Goal: Information Seeking & Learning: Learn about a topic

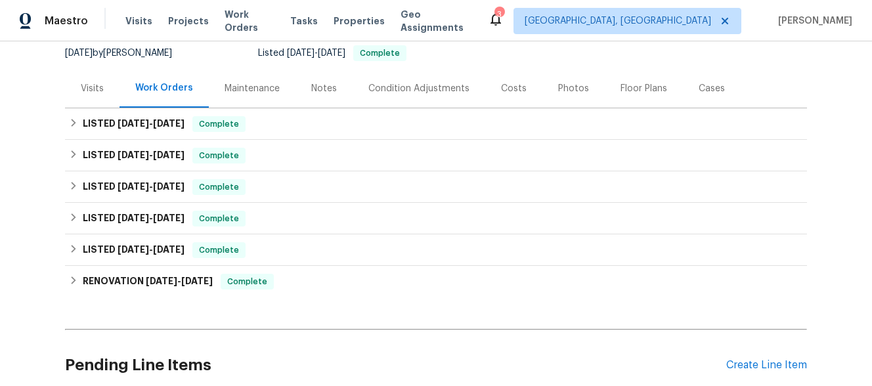
scroll to position [242, 0]
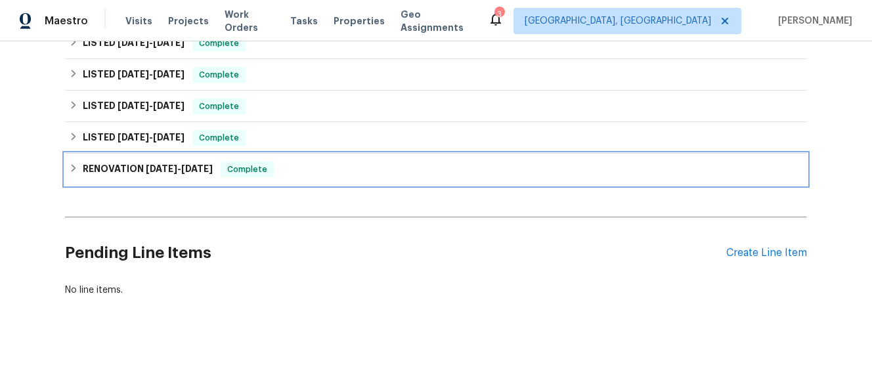
click at [198, 163] on h6 "RENOVATION [DATE] - [DATE]" at bounding box center [148, 169] width 130 height 16
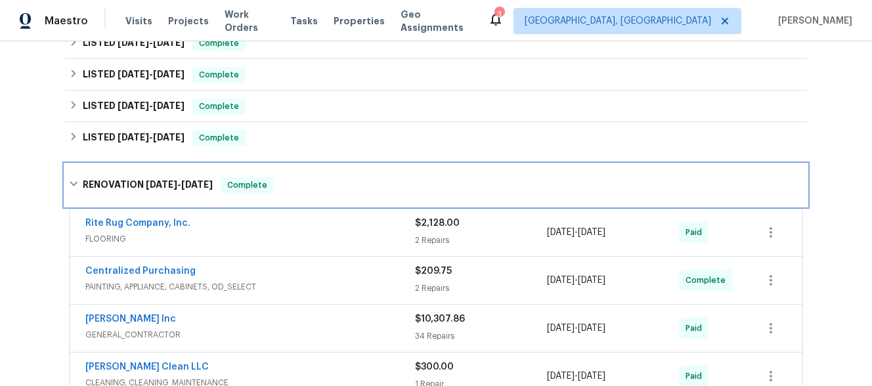
scroll to position [462, 0]
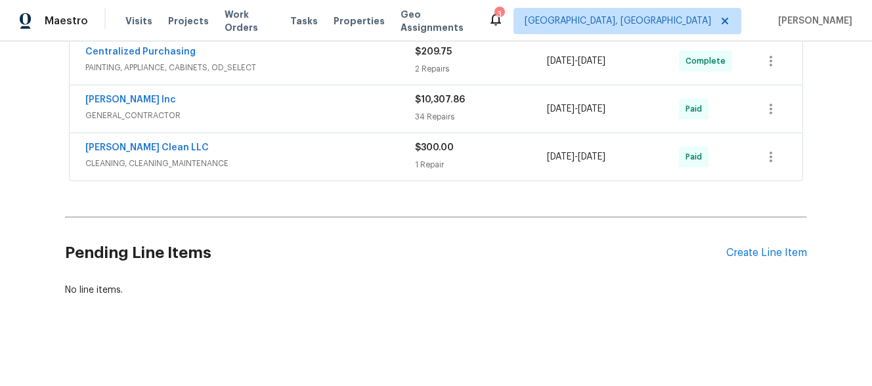
click at [330, 167] on span "CLEANING, CLEANING_MAINTENANCE" at bounding box center [250, 163] width 330 height 13
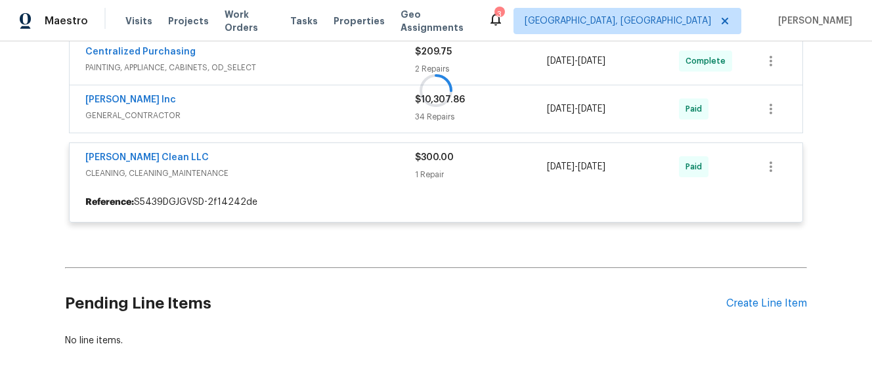
click at [342, 119] on div at bounding box center [436, 90] width 742 height 291
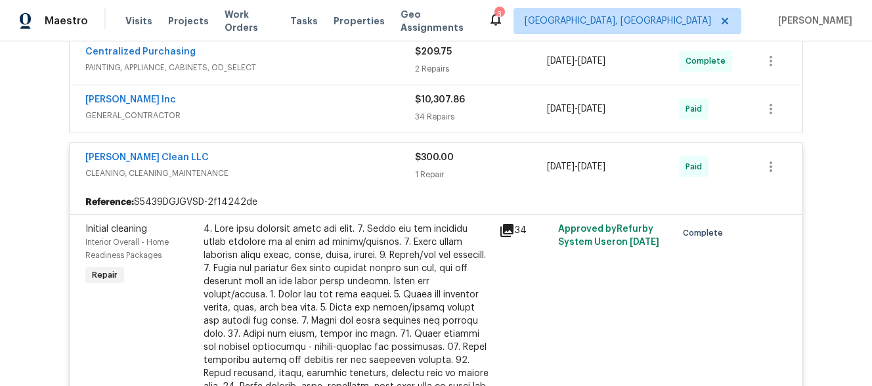
click at [342, 119] on span "GENERAL_CONTRACTOR" at bounding box center [250, 115] width 330 height 13
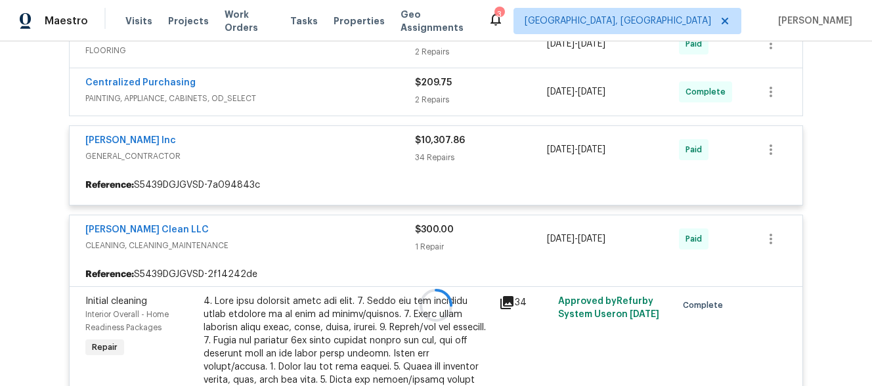
scroll to position [408, 0]
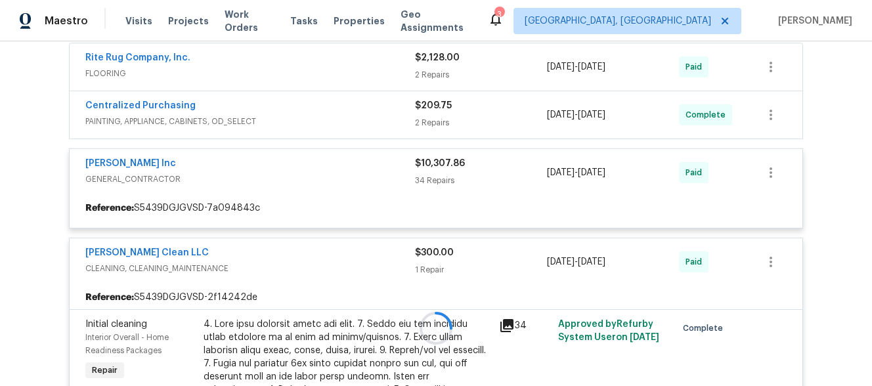
click at [340, 137] on div at bounding box center [436, 328] width 742 height 658
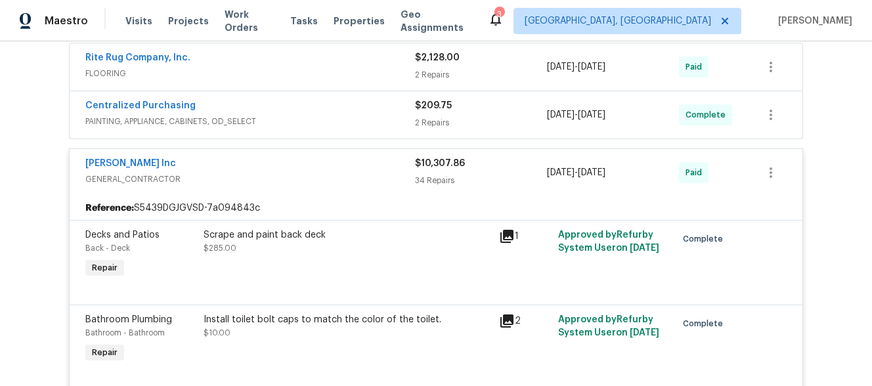
click at [340, 123] on span "PAINTING, APPLIANCE, CABINETS, OD_SELECT" at bounding box center [250, 121] width 330 height 13
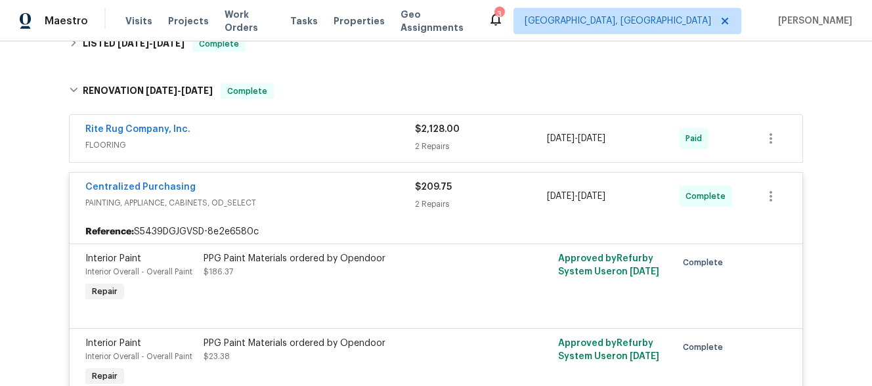
click at [330, 151] on span "FLOORING" at bounding box center [250, 145] width 330 height 13
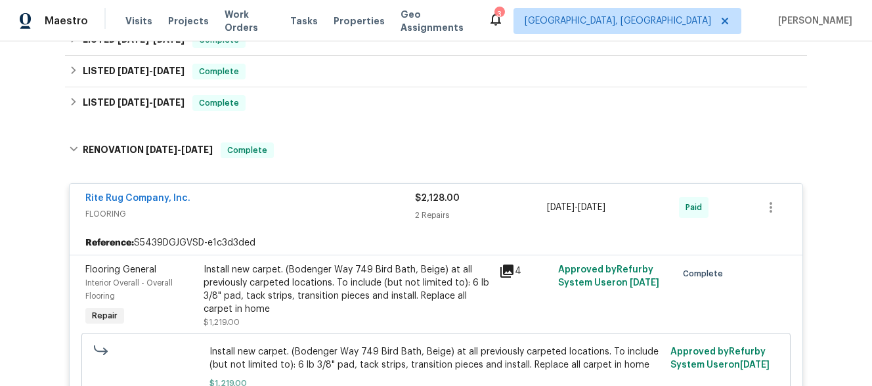
scroll to position [211, 0]
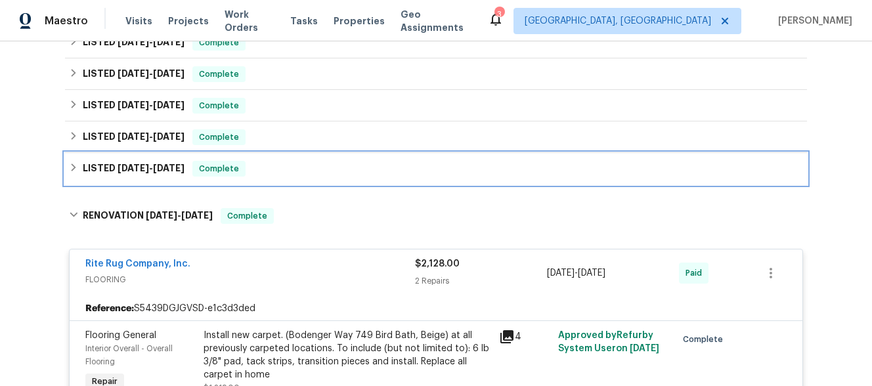
click at [269, 163] on div "LISTED [DATE] - [DATE] Complete" at bounding box center [436, 169] width 734 height 16
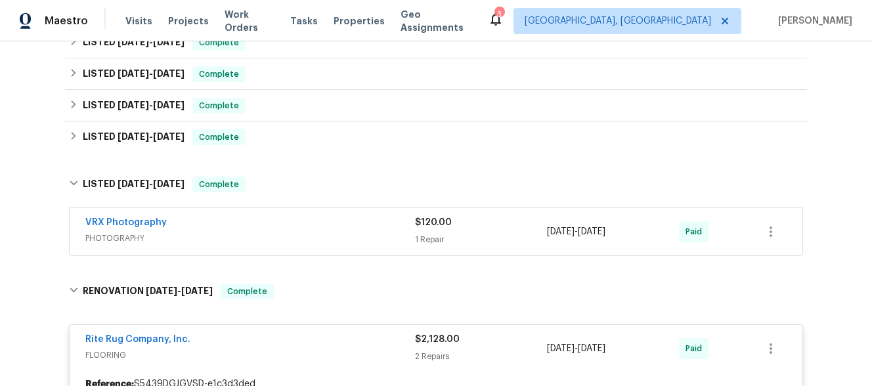
click at [303, 226] on div "VRX Photography" at bounding box center [250, 224] width 330 height 16
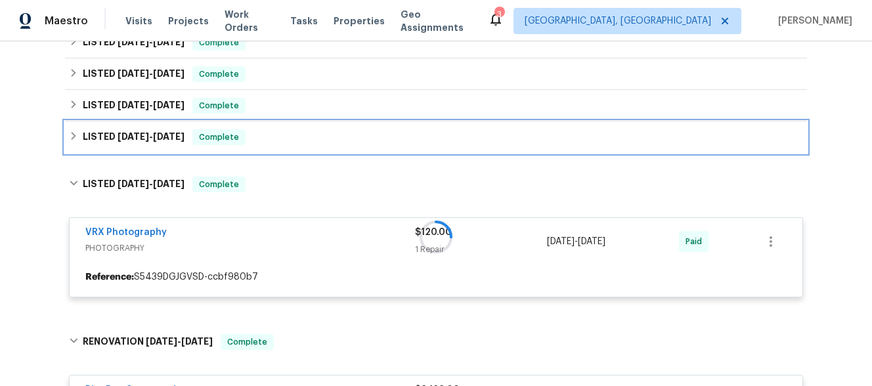
click at [298, 145] on div "LISTED [DATE] - [DATE] Complete" at bounding box center [436, 137] width 742 height 32
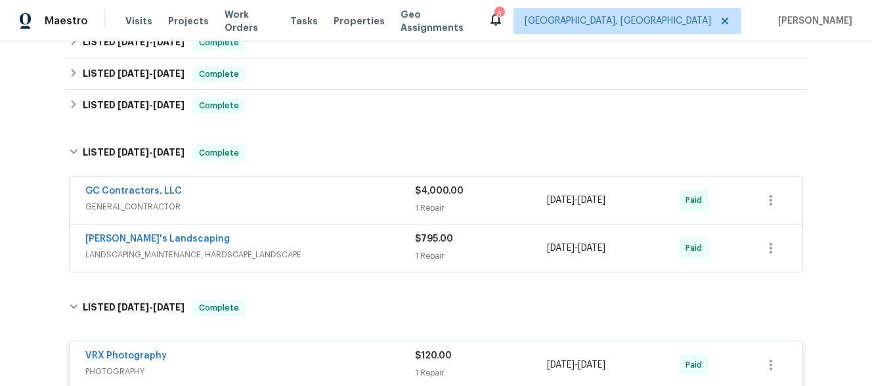
click at [304, 248] on span "LANDSCAPING_MAINTENANCE, HARDSCAPE_LANDSCAPE" at bounding box center [250, 254] width 330 height 13
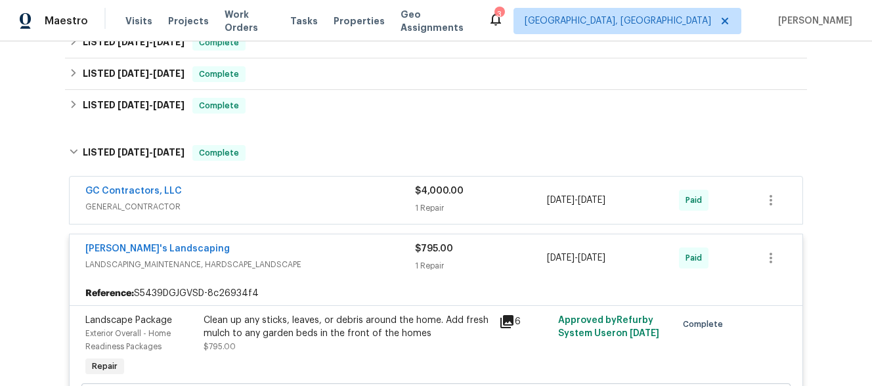
click at [320, 215] on div "GC Contractors, LLC GENERAL_CONTRACTOR" at bounding box center [250, 200] width 330 height 32
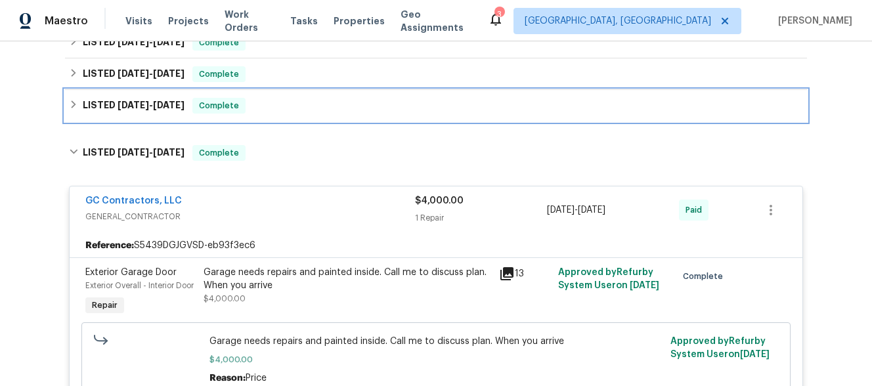
click at [293, 99] on div "LISTED [DATE] - [DATE] Complete" at bounding box center [436, 106] width 734 height 16
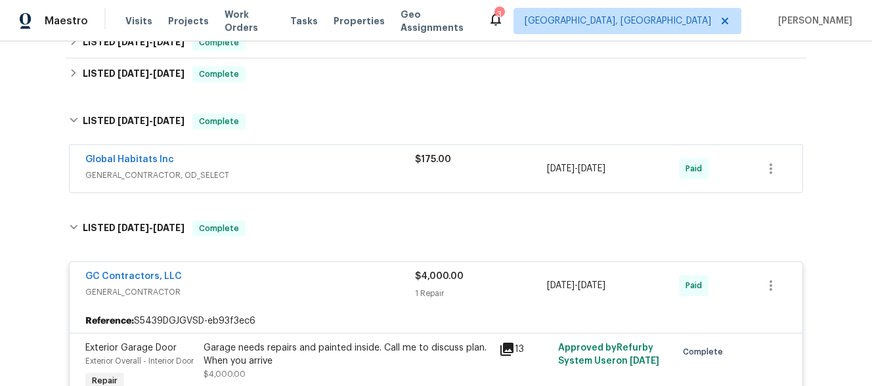
click at [301, 177] on span "GENERAL_CONTRACTOR, OD_SELECT" at bounding box center [250, 175] width 330 height 13
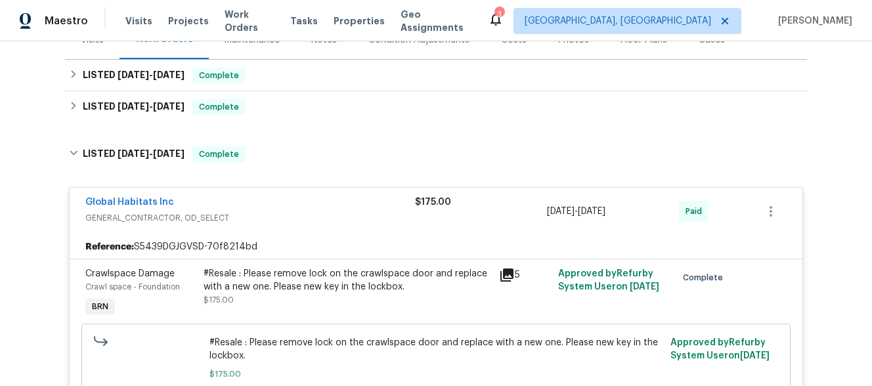
scroll to position [155, 0]
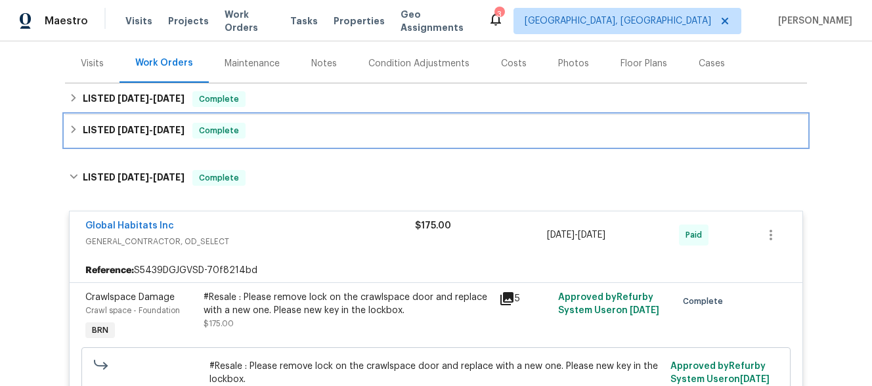
click at [318, 133] on div "LISTED [DATE] - [DATE] Complete" at bounding box center [436, 131] width 734 height 16
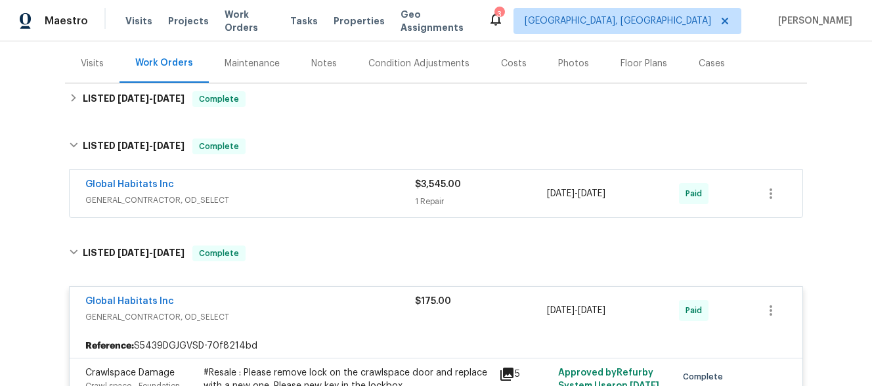
click at [318, 198] on span "GENERAL_CONTRACTOR, OD_SELECT" at bounding box center [250, 200] width 330 height 13
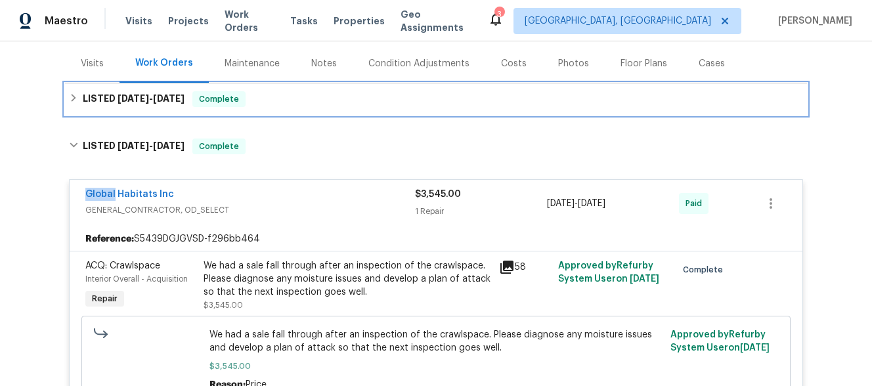
click at [315, 98] on div "LISTED [DATE] - [DATE] Complete" at bounding box center [436, 99] width 734 height 16
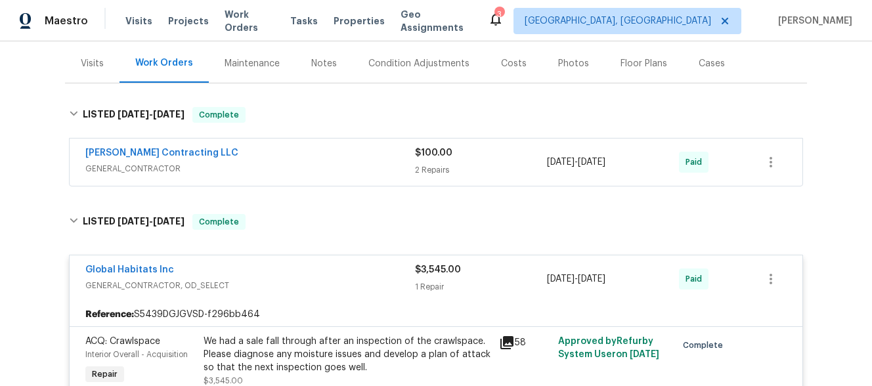
click at [314, 161] on div "[PERSON_NAME] Contracting LLC" at bounding box center [250, 154] width 330 height 16
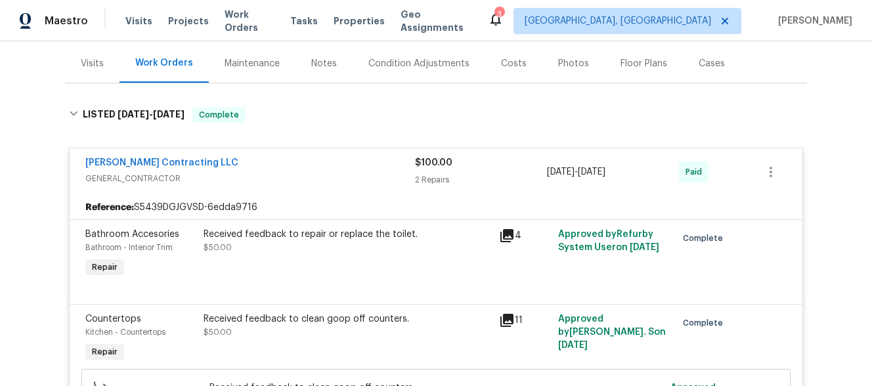
scroll to position [1174, 0]
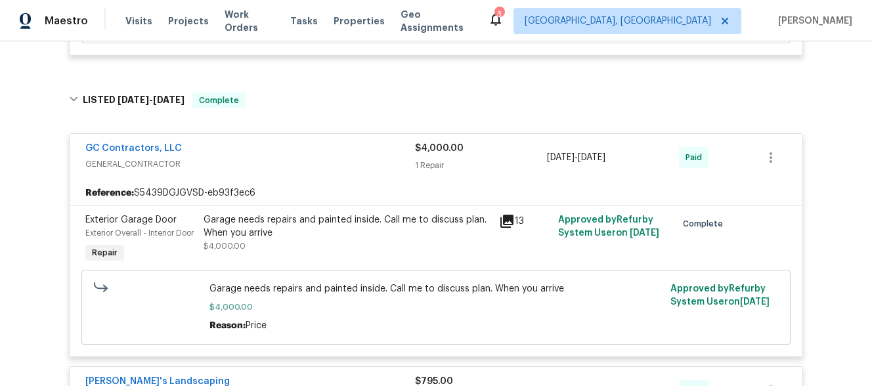
click at [511, 215] on icon at bounding box center [506, 221] width 13 height 13
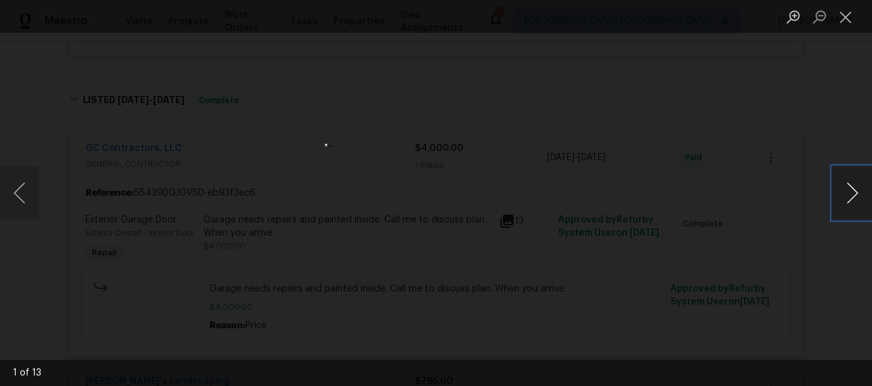
click at [852, 179] on button "Next image" at bounding box center [851, 193] width 39 height 53
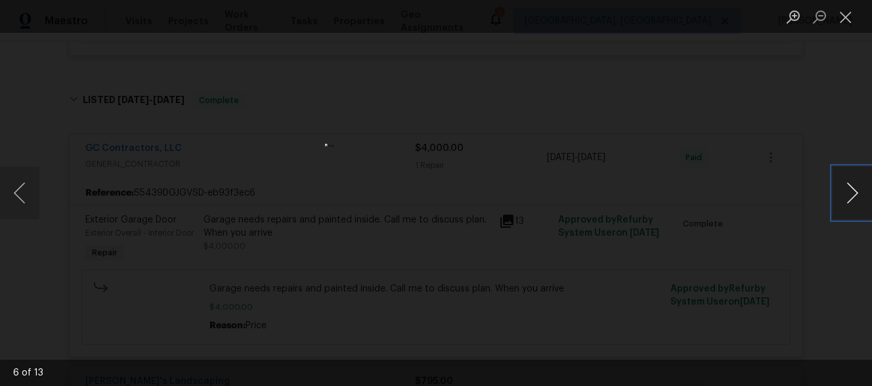
click at [852, 179] on button "Next image" at bounding box center [851, 193] width 39 height 53
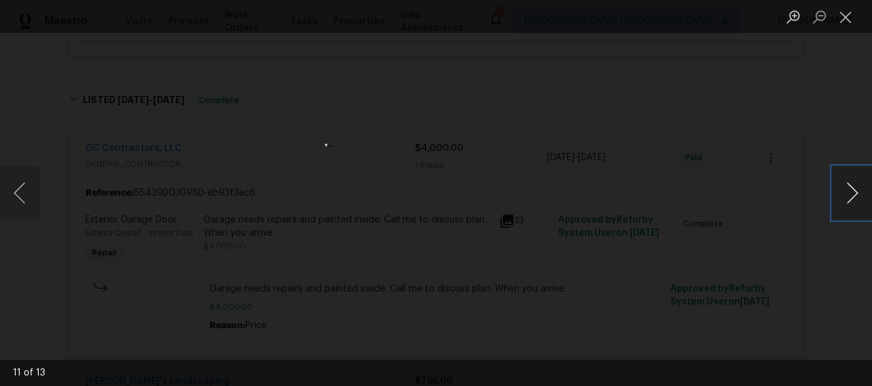
click at [852, 179] on button "Next image" at bounding box center [851, 193] width 39 height 53
click at [758, 201] on div "Lightbox" at bounding box center [436, 193] width 872 height 386
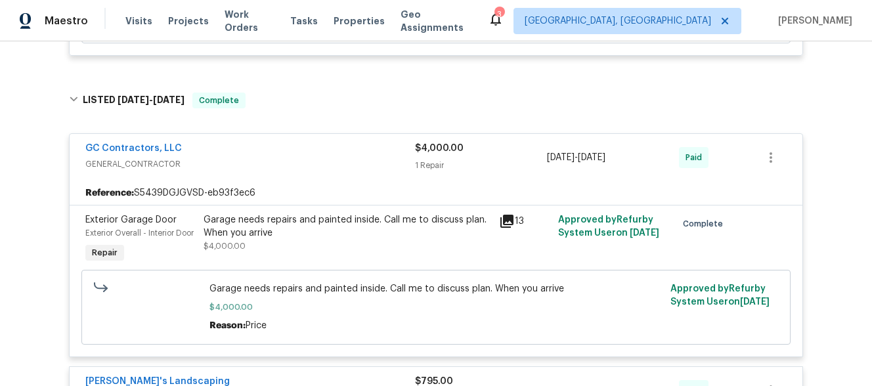
click at [490, 238] on div "Garage needs repairs and painted inside. Call me to discuss plan. When you arri…" at bounding box center [348, 232] width 288 height 39
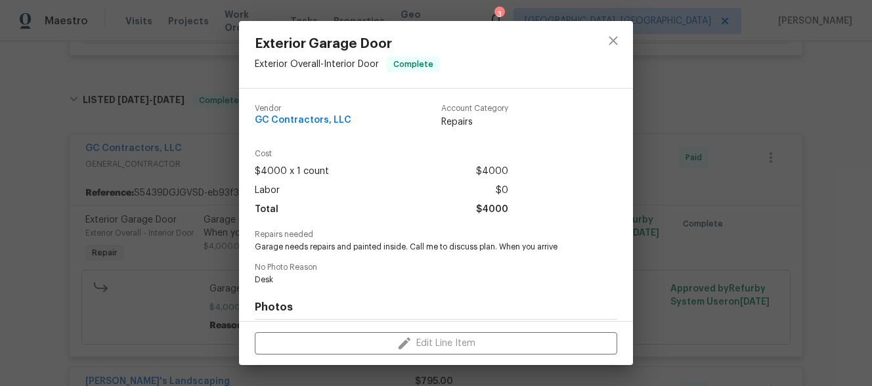
scroll to position [185, 0]
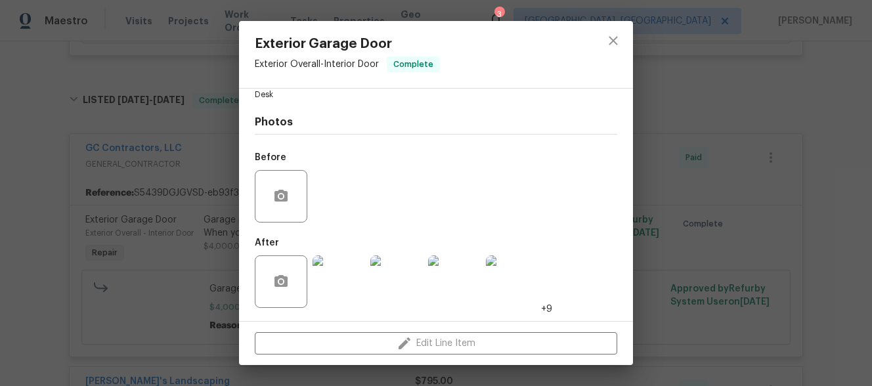
click at [525, 267] on img at bounding box center [512, 281] width 53 height 53
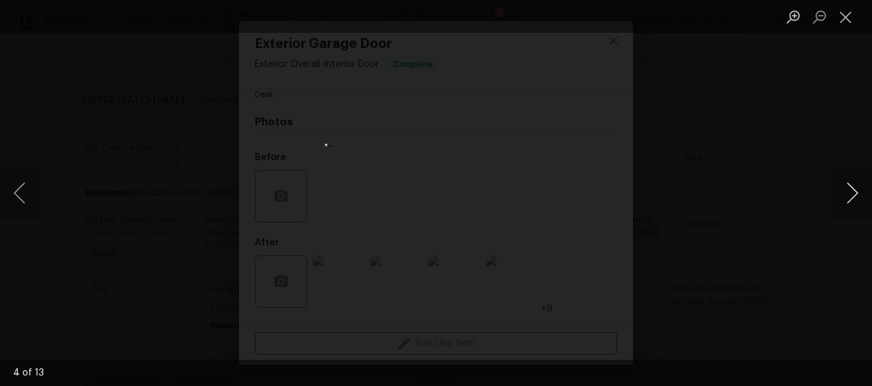
click at [848, 179] on button "Next image" at bounding box center [851, 193] width 39 height 53
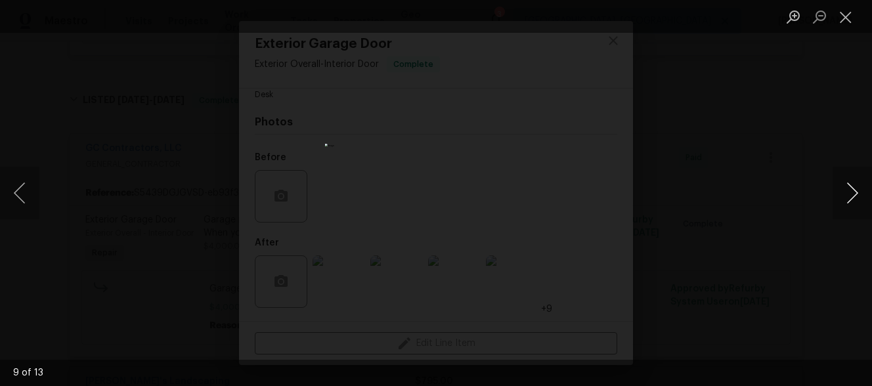
click at [848, 179] on button "Next image" at bounding box center [851, 193] width 39 height 53
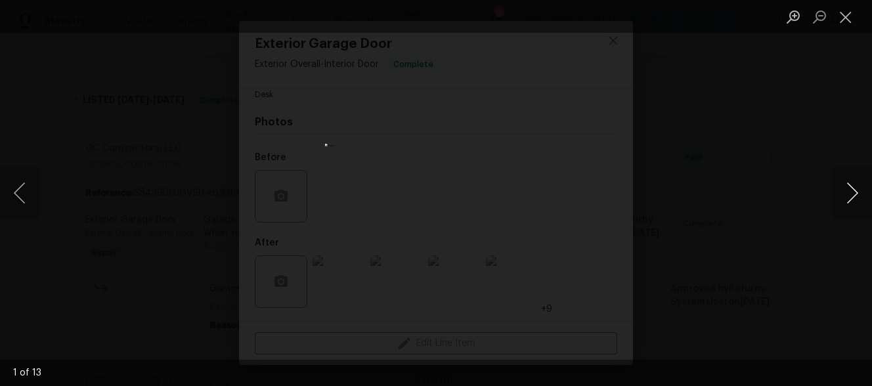
click at [848, 179] on button "Next image" at bounding box center [851, 193] width 39 height 53
click at [780, 156] on div "Lightbox" at bounding box center [436, 193] width 872 height 386
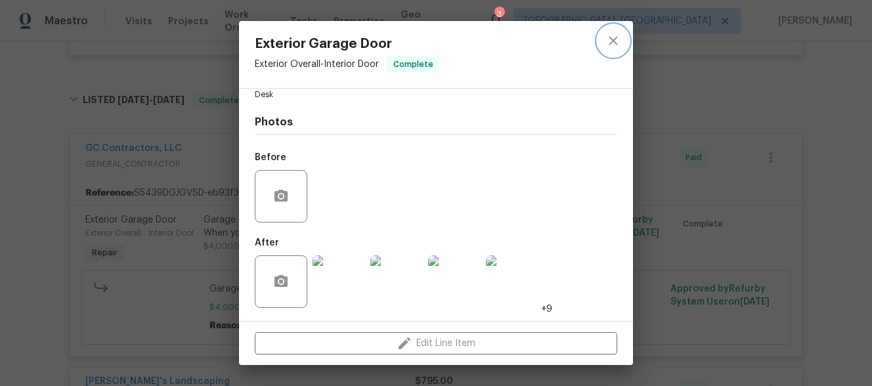
click at [604, 38] on button "close" at bounding box center [613, 41] width 32 height 32
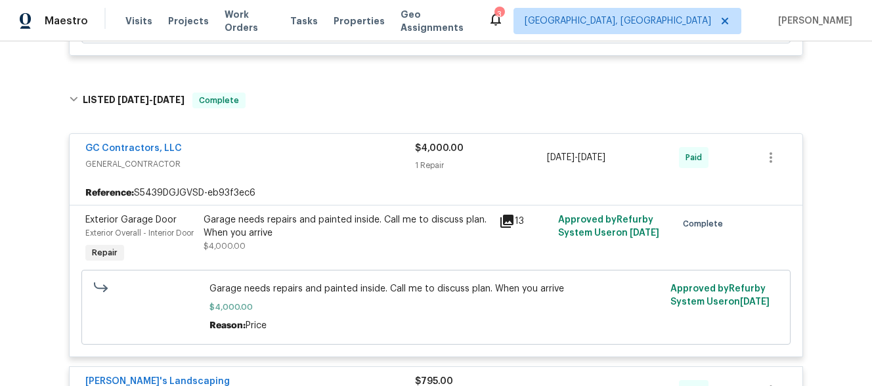
scroll to position [3184, 0]
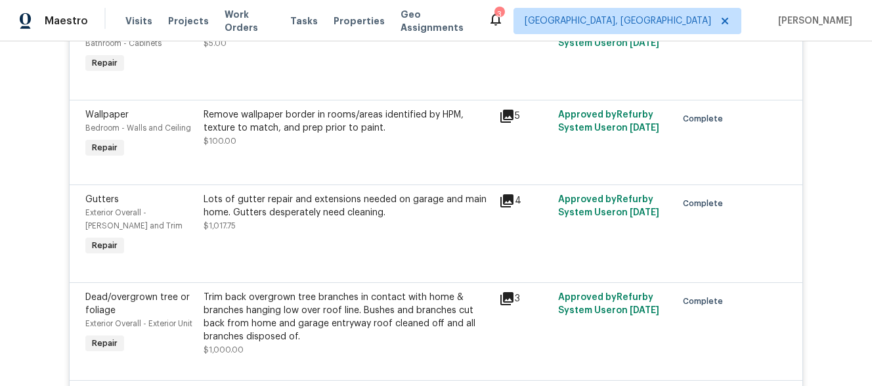
click at [505, 207] on icon at bounding box center [506, 200] width 13 height 13
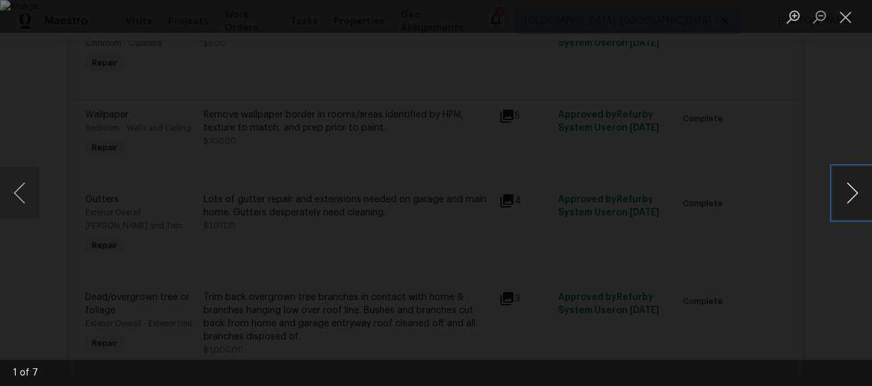
click at [859, 181] on button "Next image" at bounding box center [851, 193] width 39 height 53
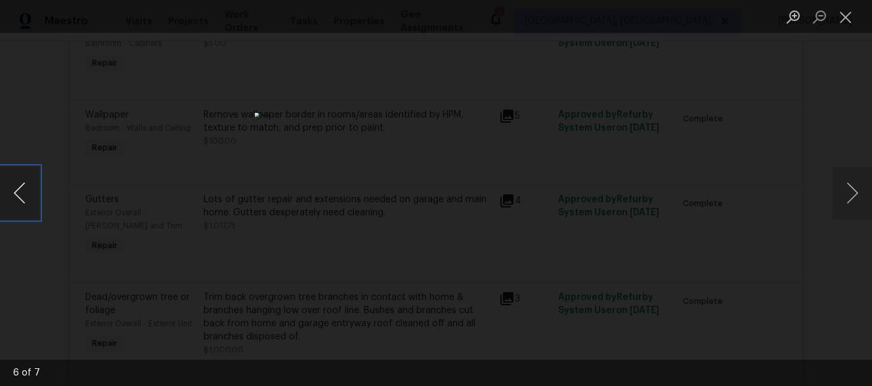
click at [37, 201] on button "Previous image" at bounding box center [19, 193] width 39 height 53
click at [850, 191] on button "Next image" at bounding box center [851, 193] width 39 height 53
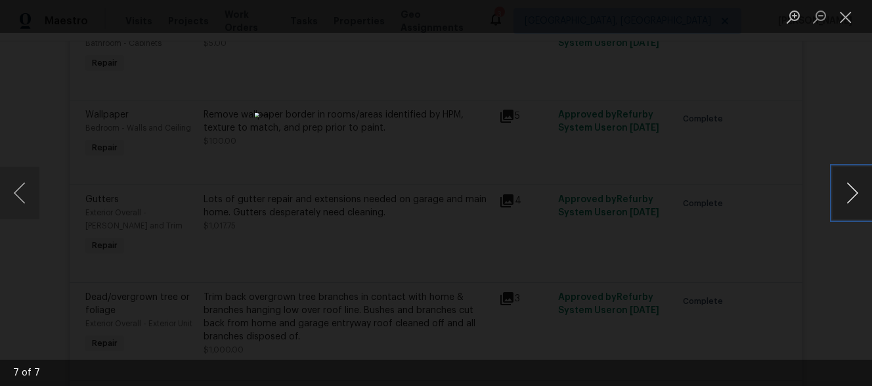
click at [850, 191] on button "Next image" at bounding box center [851, 193] width 39 height 53
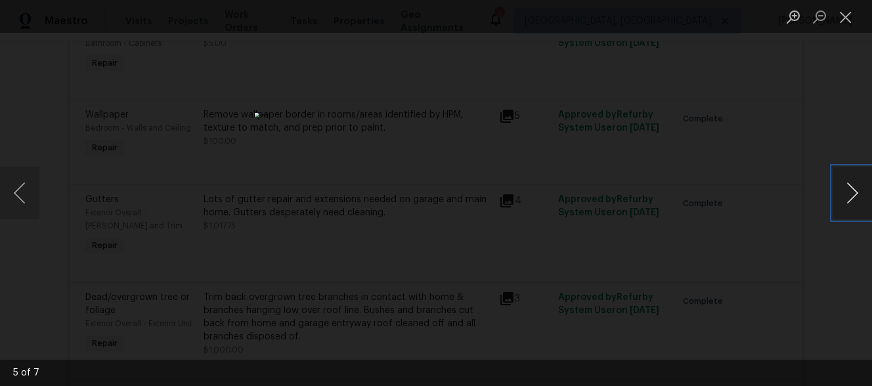
click at [850, 191] on button "Next image" at bounding box center [851, 193] width 39 height 53
click at [799, 236] on div "Lightbox" at bounding box center [436, 193] width 872 height 386
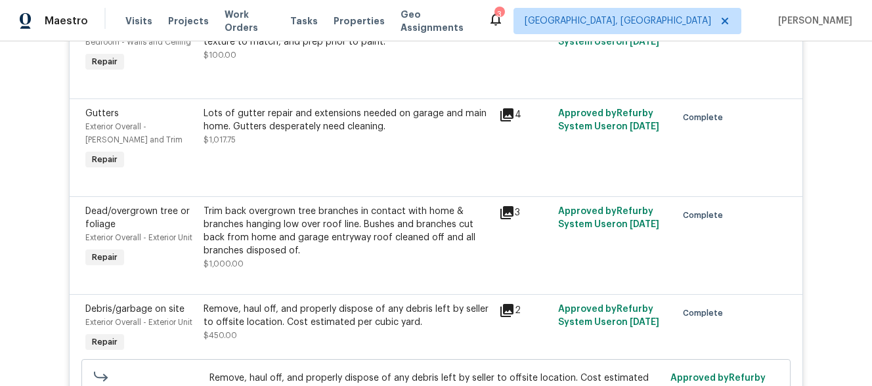
scroll to position [3288, 0]
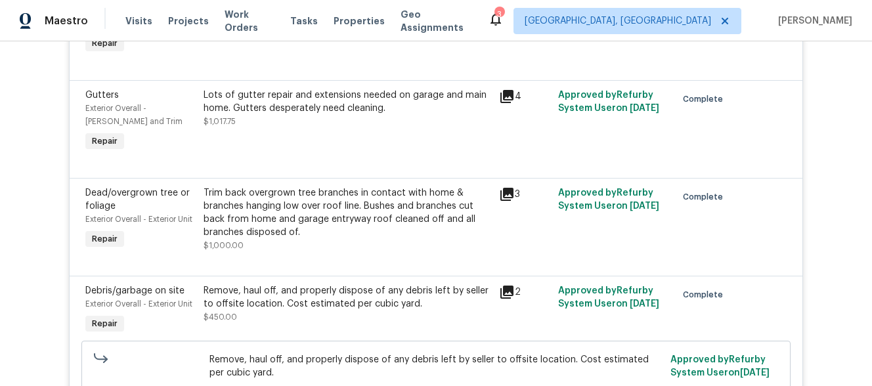
click at [501, 201] on icon at bounding box center [506, 194] width 13 height 13
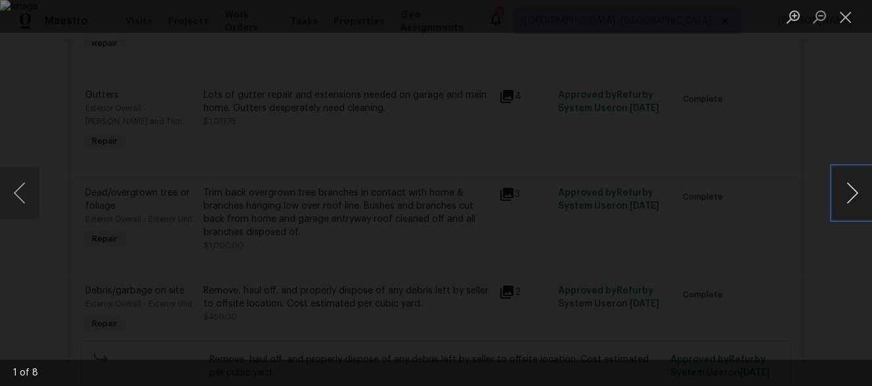
click at [840, 193] on button "Next image" at bounding box center [851, 193] width 39 height 53
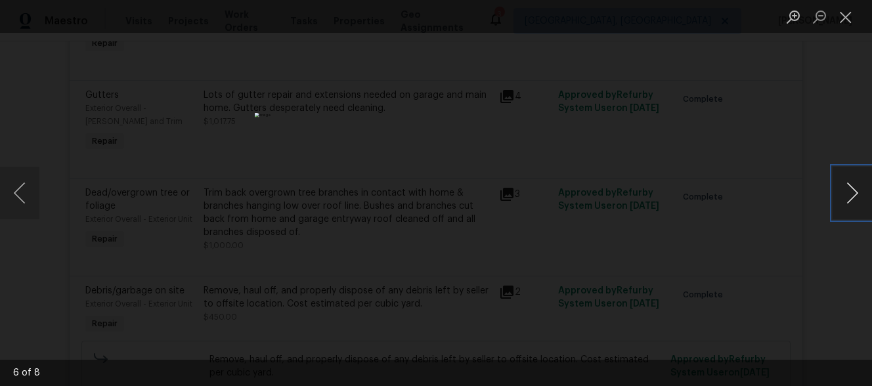
click at [840, 193] on button "Next image" at bounding box center [851, 193] width 39 height 53
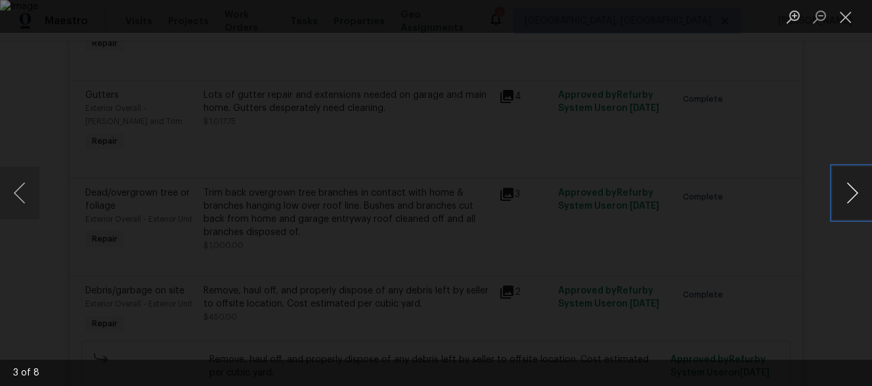
click at [840, 193] on button "Next image" at bounding box center [851, 193] width 39 height 53
click at [783, 228] on div "Lightbox" at bounding box center [436, 193] width 872 height 386
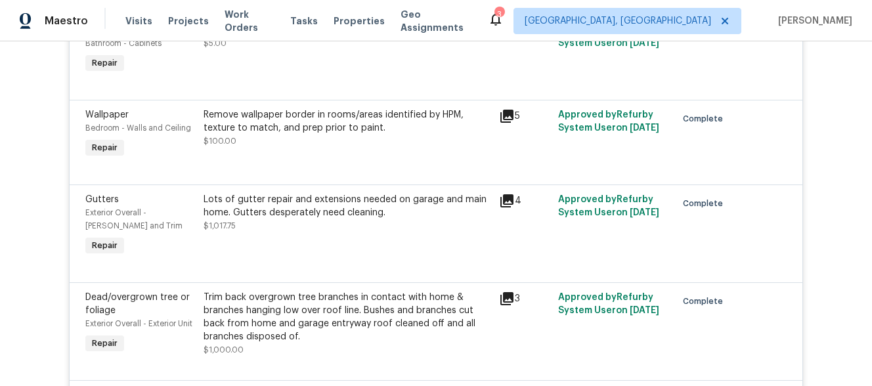
scroll to position [3814, 0]
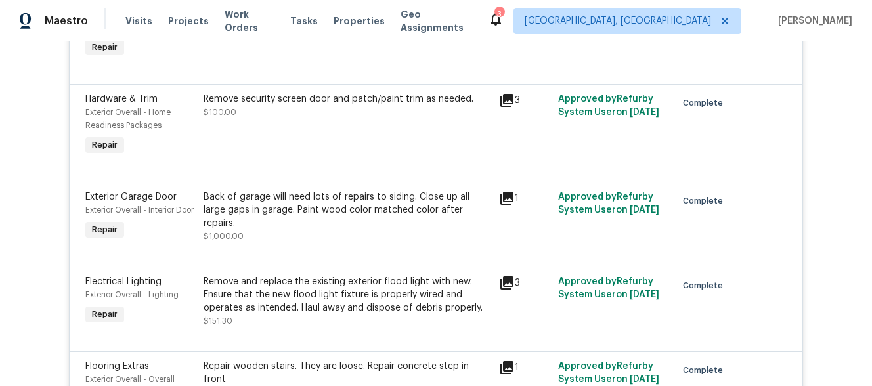
click at [508, 205] on icon at bounding box center [506, 198] width 13 height 13
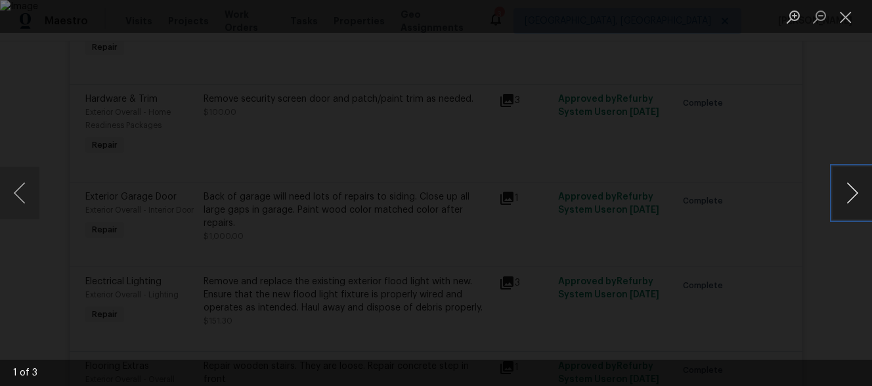
click at [842, 188] on button "Next image" at bounding box center [851, 193] width 39 height 53
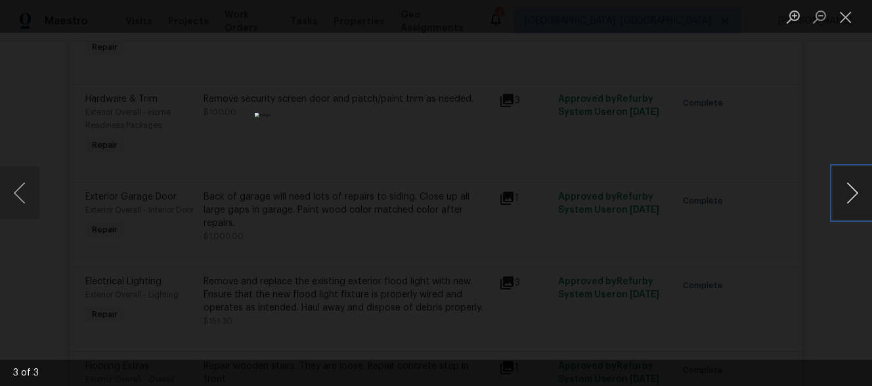
click at [842, 188] on button "Next image" at bounding box center [851, 193] width 39 height 53
click at [765, 207] on div "Lightbox" at bounding box center [436, 193] width 872 height 386
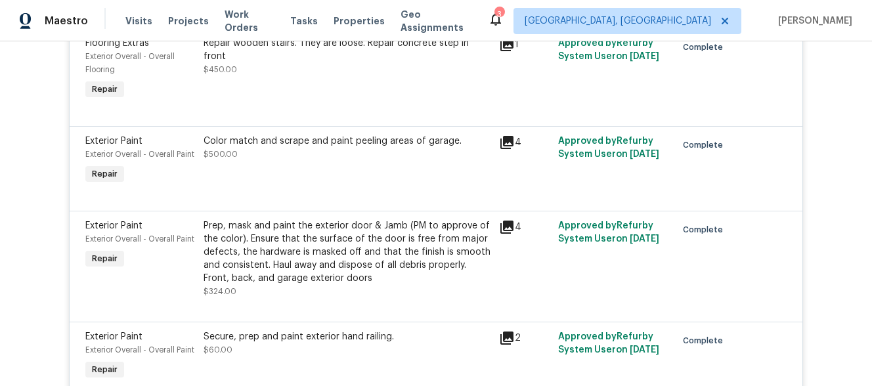
scroll to position [4145, 0]
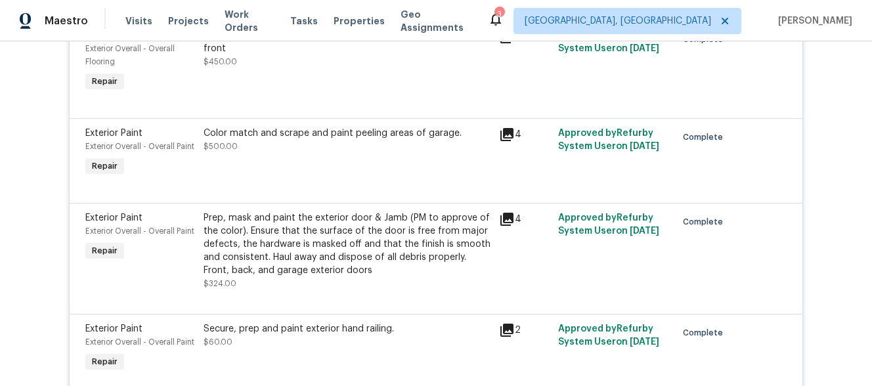
click at [506, 141] on icon at bounding box center [506, 134] width 13 height 13
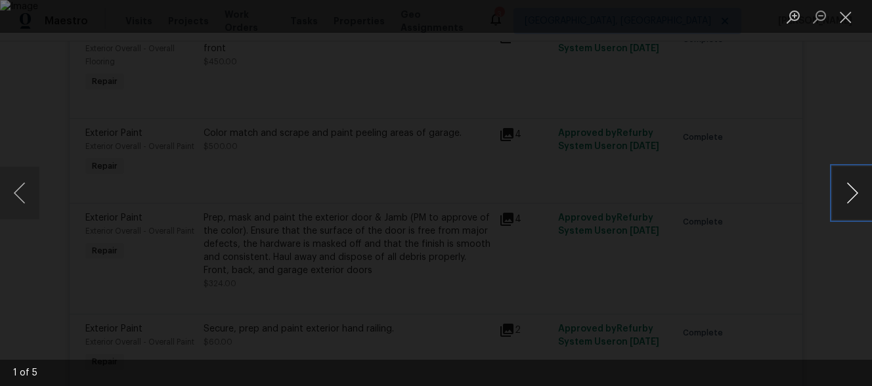
click at [855, 202] on button "Next image" at bounding box center [851, 193] width 39 height 53
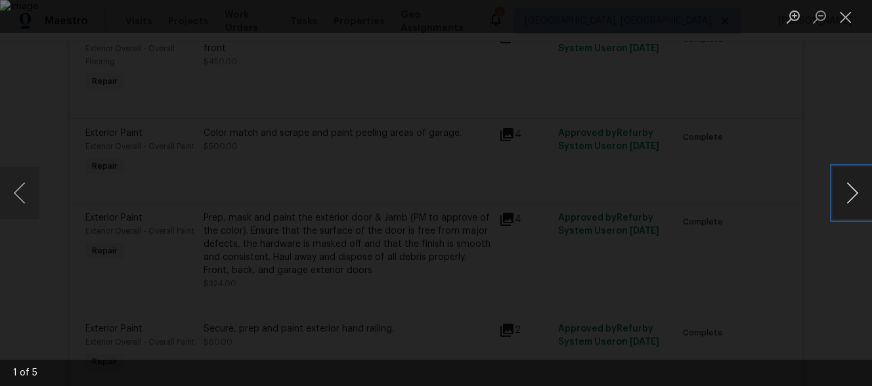
click at [855, 202] on button "Next image" at bounding box center [851, 193] width 39 height 53
click at [754, 223] on div "Lightbox" at bounding box center [436, 193] width 872 height 386
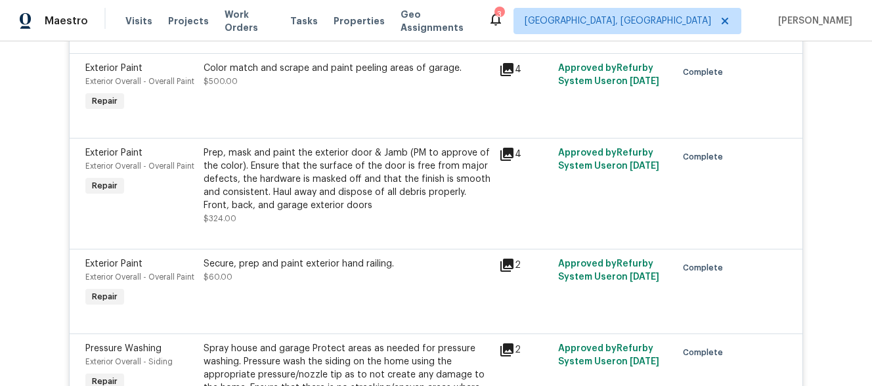
scroll to position [4216, 0]
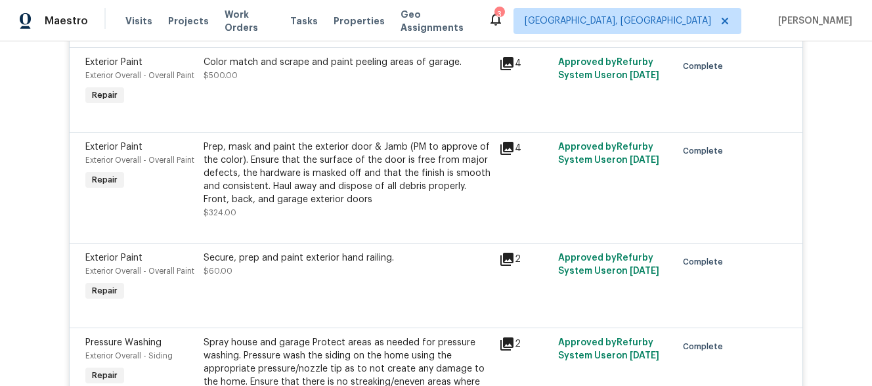
click at [507, 155] on icon at bounding box center [506, 148] width 13 height 13
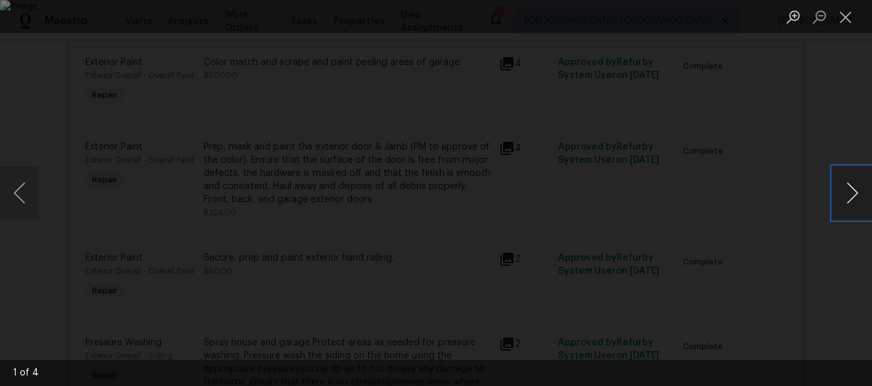
click at [853, 203] on button "Next image" at bounding box center [851, 193] width 39 height 53
click at [854, 203] on button "Next image" at bounding box center [851, 193] width 39 height 53
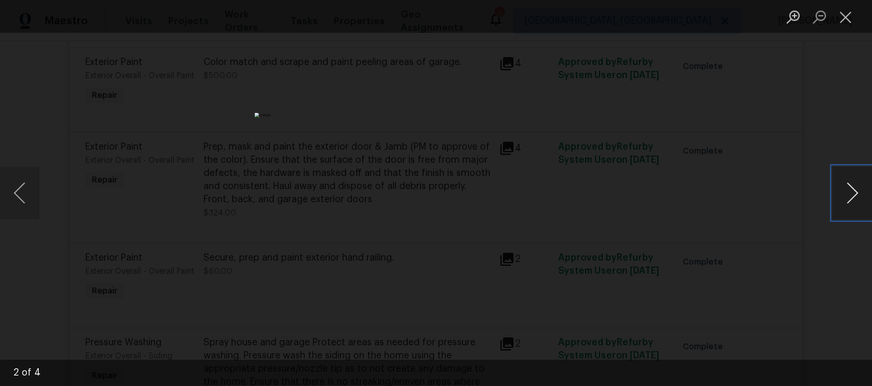
click at [854, 203] on button "Next image" at bounding box center [851, 193] width 39 height 53
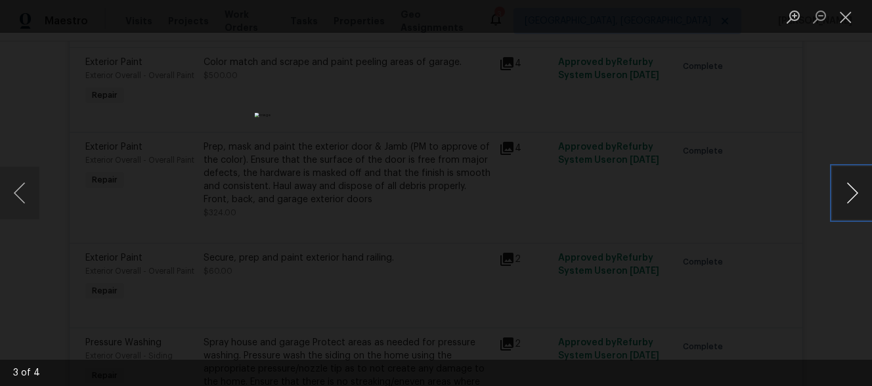
click at [854, 203] on button "Next image" at bounding box center [851, 193] width 39 height 53
click at [798, 244] on div "Lightbox" at bounding box center [436, 193] width 872 height 386
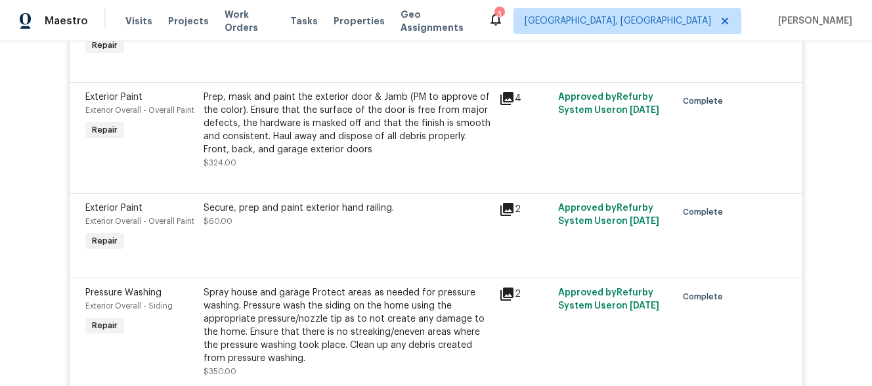
scroll to position [4267, 0]
click at [512, 119] on div "4" at bounding box center [524, 129] width 59 height 87
click at [511, 104] on icon at bounding box center [506, 97] width 13 height 13
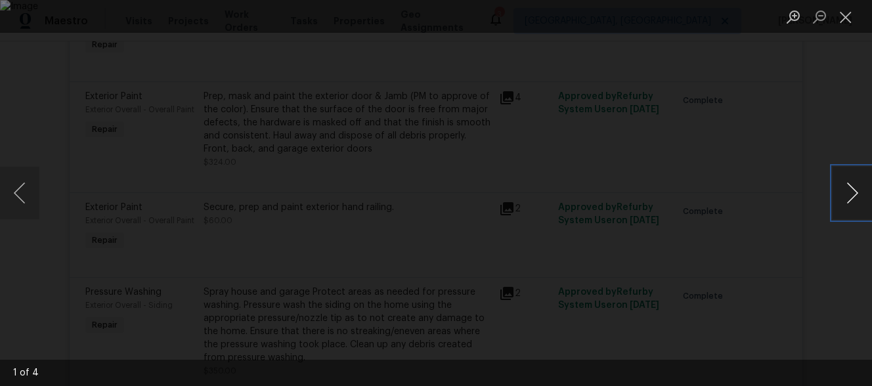
click at [833, 192] on button "Next image" at bounding box center [851, 193] width 39 height 53
click at [829, 192] on div "Lightbox" at bounding box center [436, 193] width 872 height 386
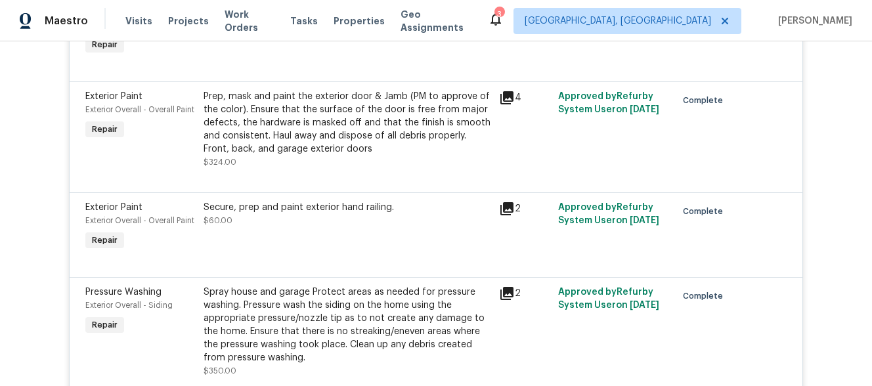
click at [505, 104] on icon at bounding box center [506, 97] width 13 height 13
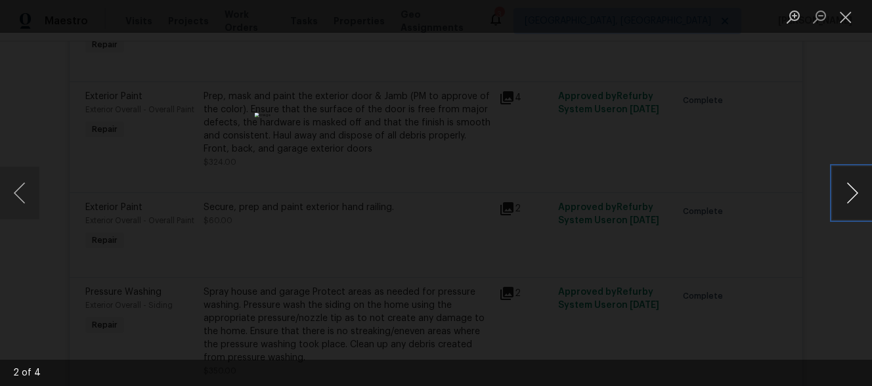
click at [851, 192] on button "Next image" at bounding box center [851, 193] width 39 height 53
click at [851, 190] on button "Next image" at bounding box center [851, 193] width 39 height 53
click at [750, 215] on div "Lightbox" at bounding box center [436, 193] width 872 height 386
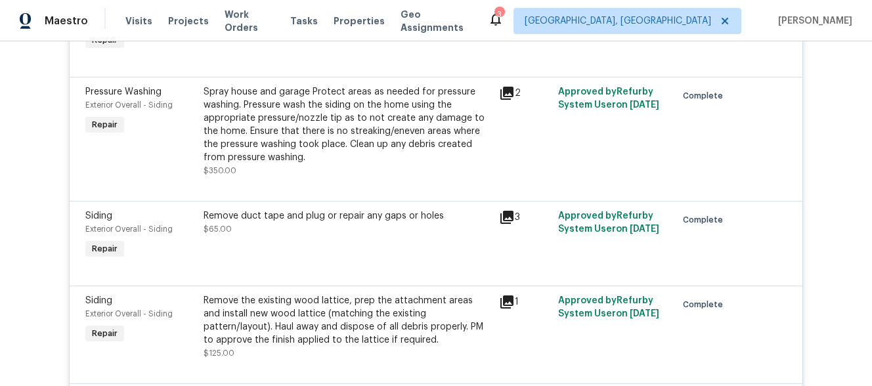
scroll to position [4471, 0]
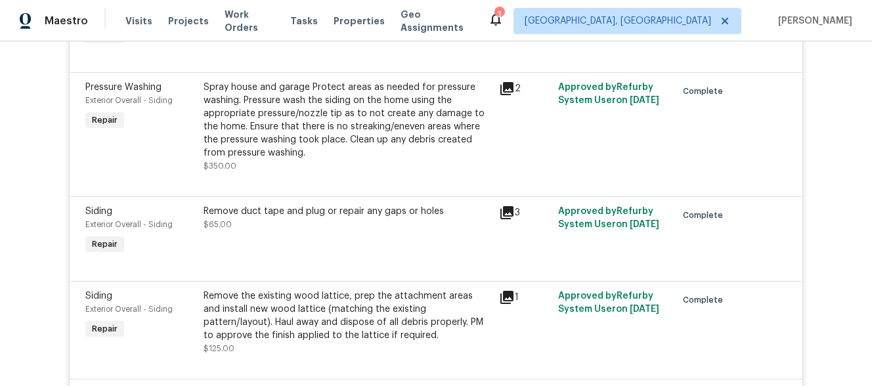
click at [507, 129] on div "2" at bounding box center [524, 127] width 59 height 100
click at [507, 95] on icon at bounding box center [506, 88] width 13 height 13
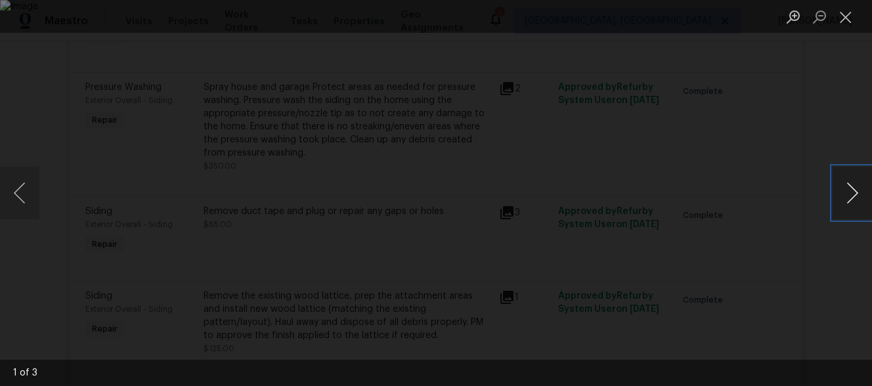
click at [848, 205] on button "Next image" at bounding box center [851, 193] width 39 height 53
click at [778, 232] on div "Lightbox" at bounding box center [436, 193] width 872 height 386
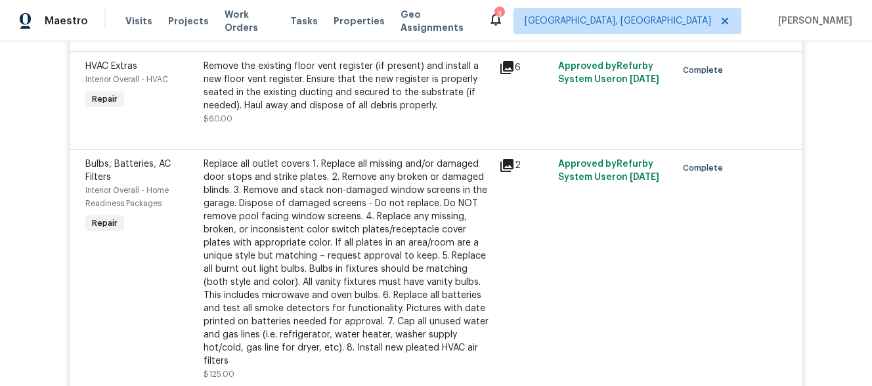
scroll to position [4970, 0]
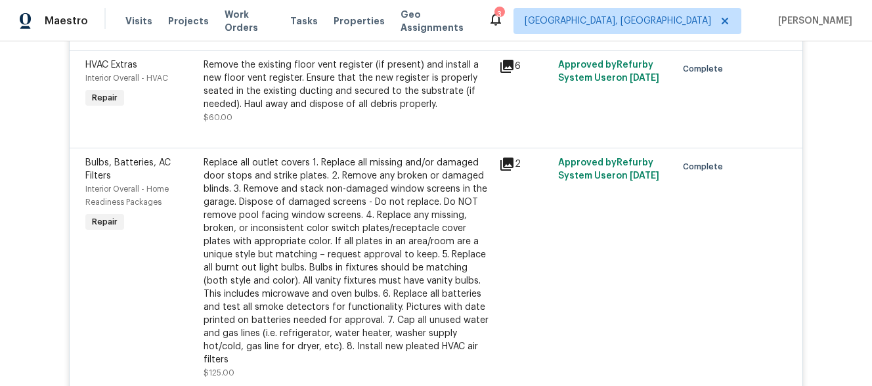
click at [503, 171] on icon at bounding box center [506, 164] width 13 height 13
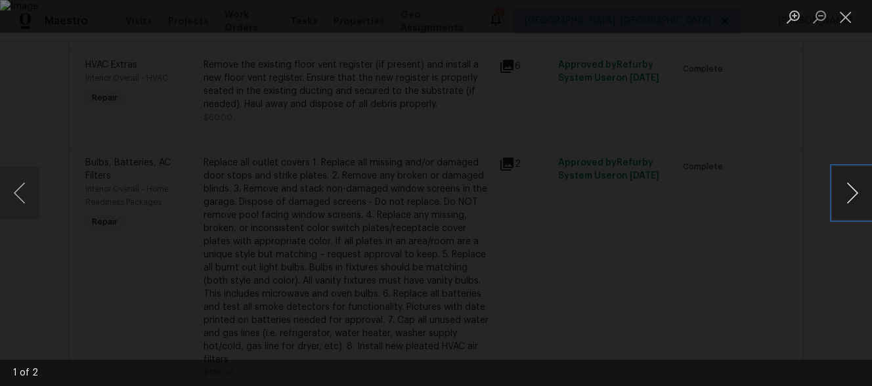
click at [840, 208] on button "Next image" at bounding box center [851, 193] width 39 height 53
click at [711, 244] on div "Lightbox" at bounding box center [436, 193] width 872 height 386
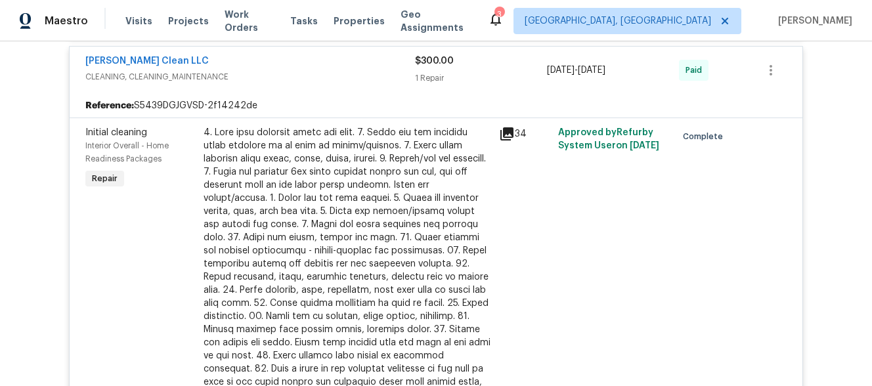
scroll to position [6466, 0]
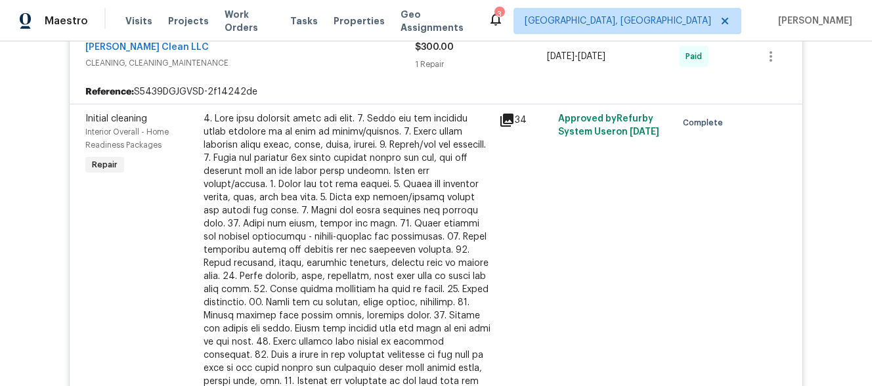
click at [507, 128] on icon at bounding box center [507, 120] width 16 height 16
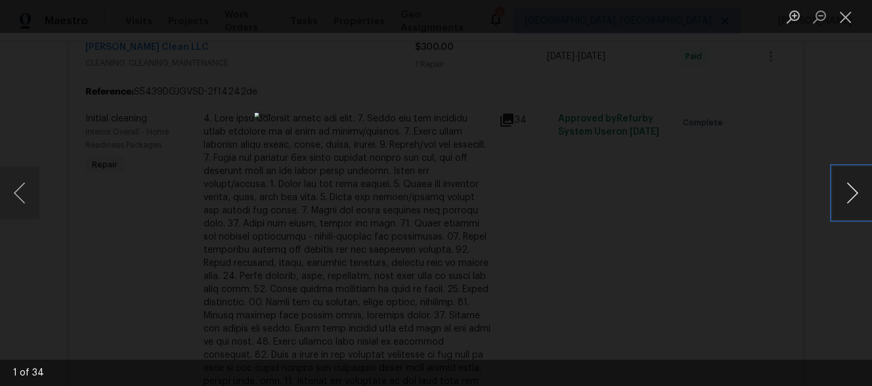
click at [850, 203] on button "Next image" at bounding box center [851, 193] width 39 height 53
click at [10, 177] on button "Previous image" at bounding box center [19, 193] width 39 height 53
click at [842, 190] on button "Next image" at bounding box center [851, 193] width 39 height 53
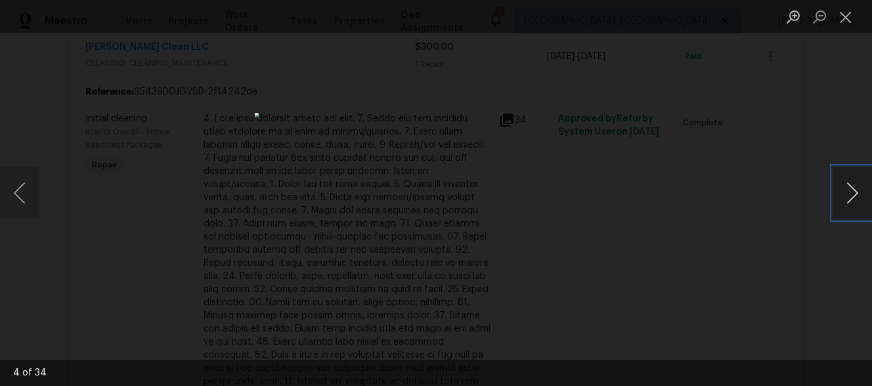
click at [842, 190] on button "Next image" at bounding box center [851, 193] width 39 height 53
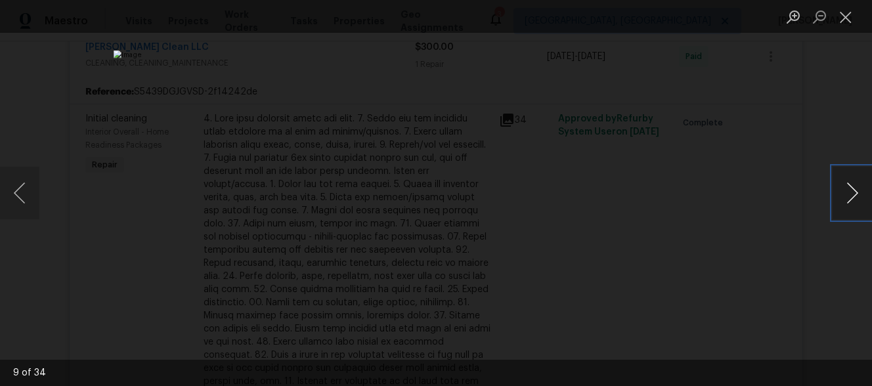
click at [842, 190] on button "Next image" at bounding box center [851, 193] width 39 height 53
click at [843, 190] on button "Next image" at bounding box center [851, 193] width 39 height 53
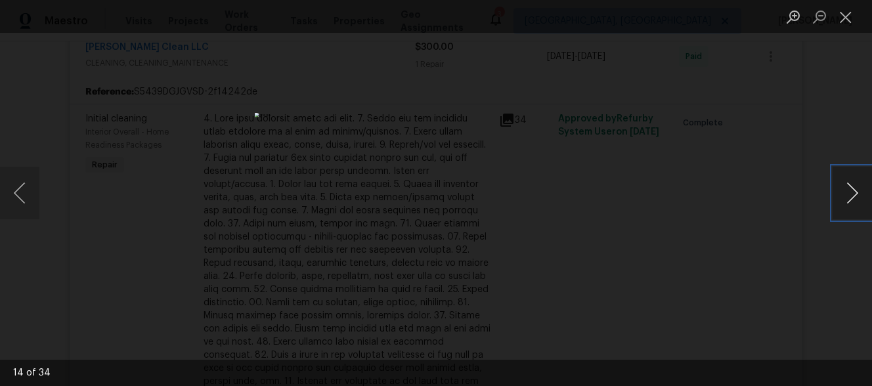
click at [843, 190] on button "Next image" at bounding box center [851, 193] width 39 height 53
click at [844, 190] on button "Next image" at bounding box center [851, 193] width 39 height 53
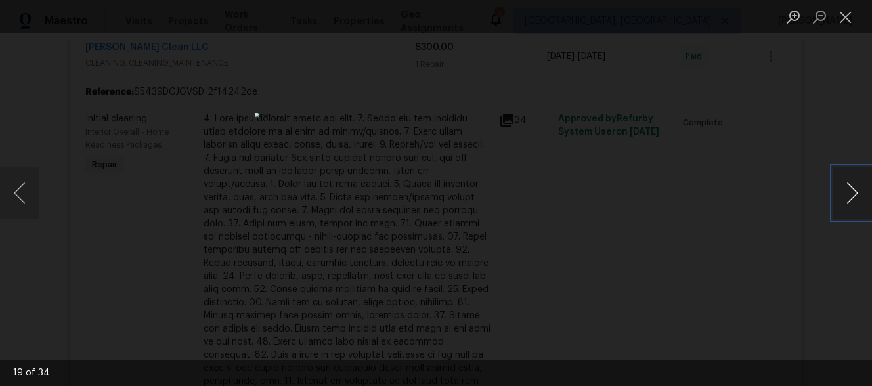
click at [844, 190] on button "Next image" at bounding box center [851, 193] width 39 height 53
click at [845, 190] on button "Next image" at bounding box center [851, 193] width 39 height 53
click at [846, 190] on button "Next image" at bounding box center [851, 193] width 39 height 53
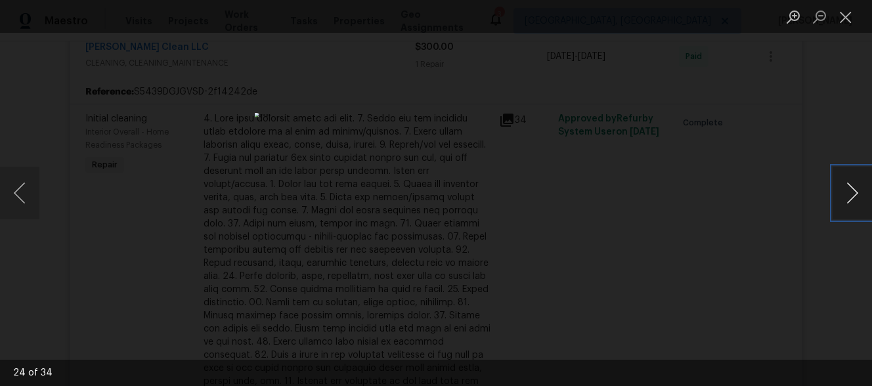
click at [846, 190] on button "Next image" at bounding box center [851, 193] width 39 height 53
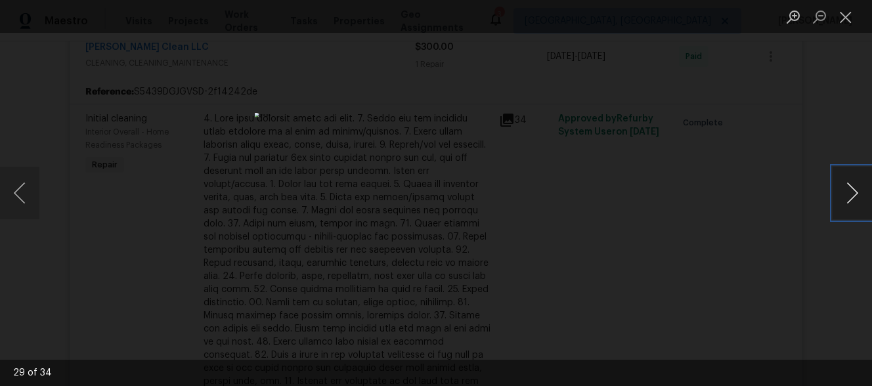
click at [846, 190] on button "Next image" at bounding box center [851, 193] width 39 height 53
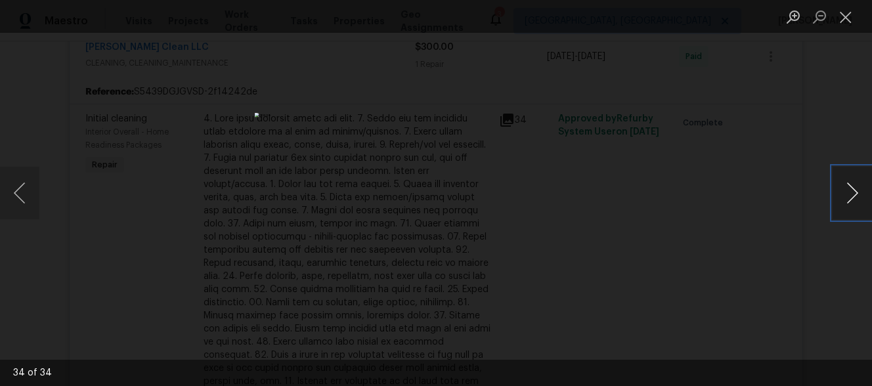
click at [846, 190] on button "Next image" at bounding box center [851, 193] width 39 height 53
click at [847, 190] on button "Next image" at bounding box center [851, 193] width 39 height 53
click at [848, 190] on button "Next image" at bounding box center [851, 193] width 39 height 53
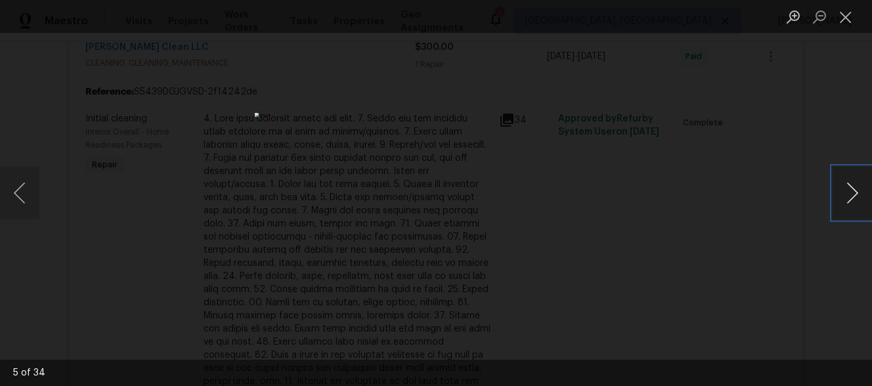
click at [844, 179] on button "Next image" at bounding box center [851, 193] width 39 height 53
click at [845, 179] on button "Next image" at bounding box center [851, 193] width 39 height 53
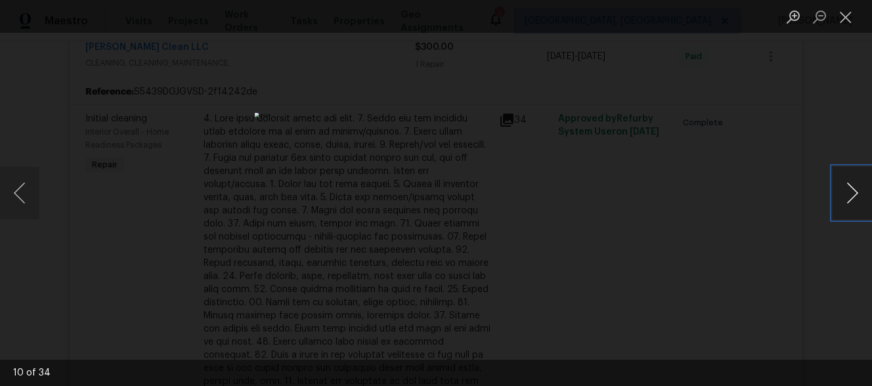
click at [845, 179] on button "Next image" at bounding box center [851, 193] width 39 height 53
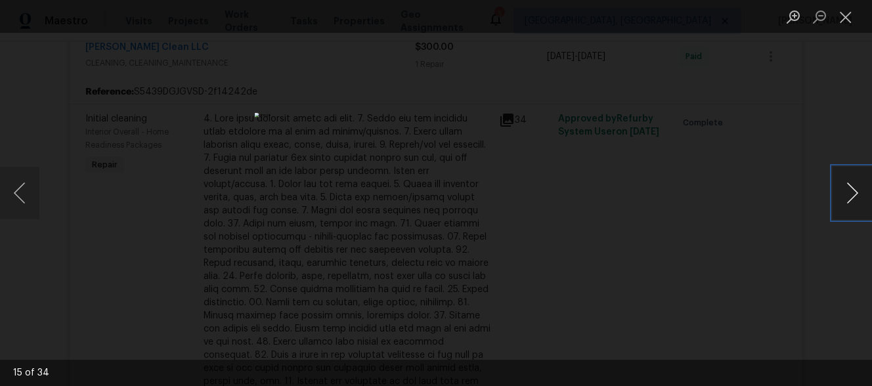
click at [845, 179] on button "Next image" at bounding box center [851, 193] width 39 height 53
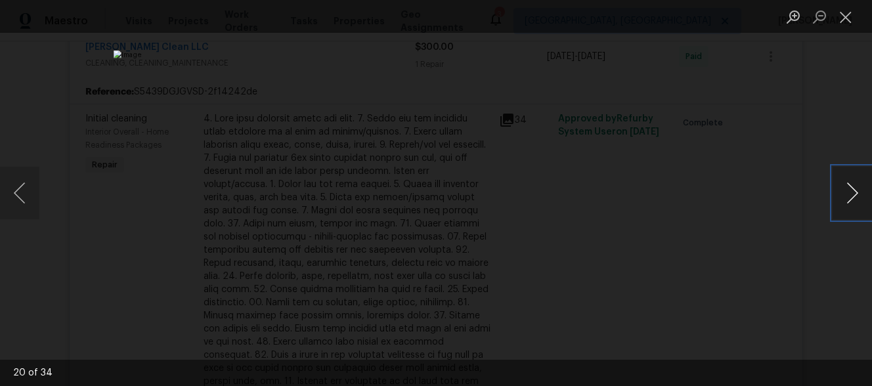
click at [845, 179] on button "Next image" at bounding box center [851, 193] width 39 height 53
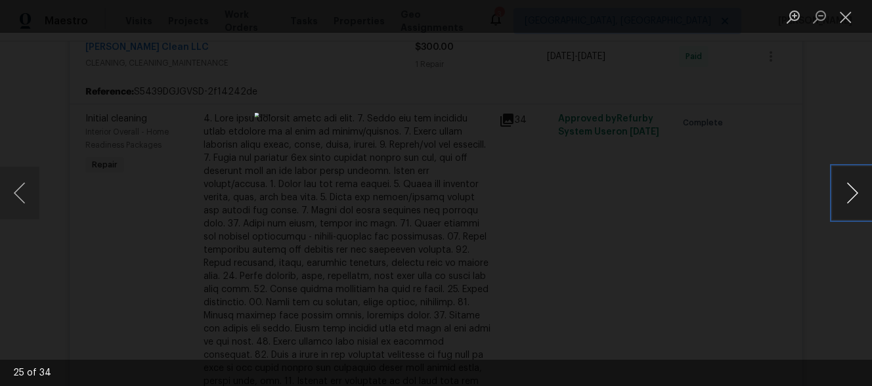
click at [845, 179] on button "Next image" at bounding box center [851, 193] width 39 height 53
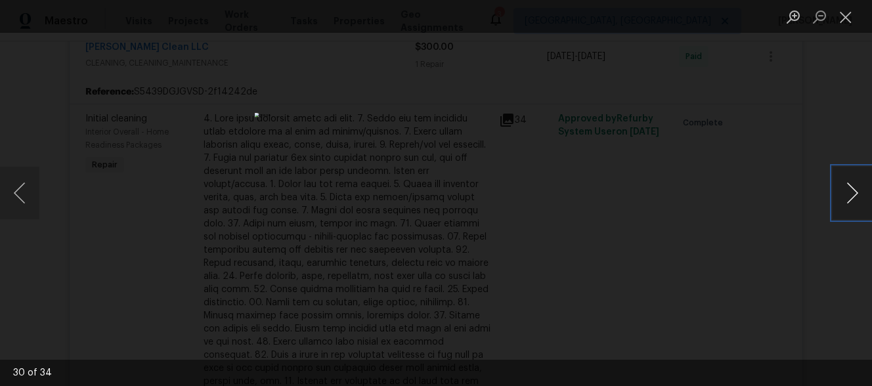
click at [845, 179] on button "Next image" at bounding box center [851, 193] width 39 height 53
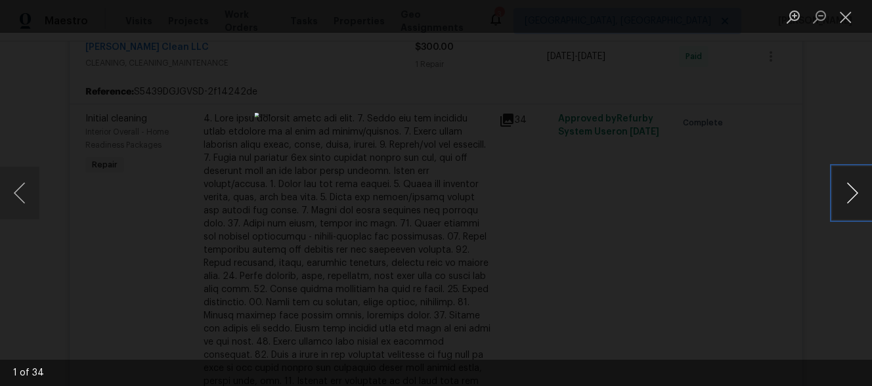
click at [845, 179] on button "Next image" at bounding box center [851, 193] width 39 height 53
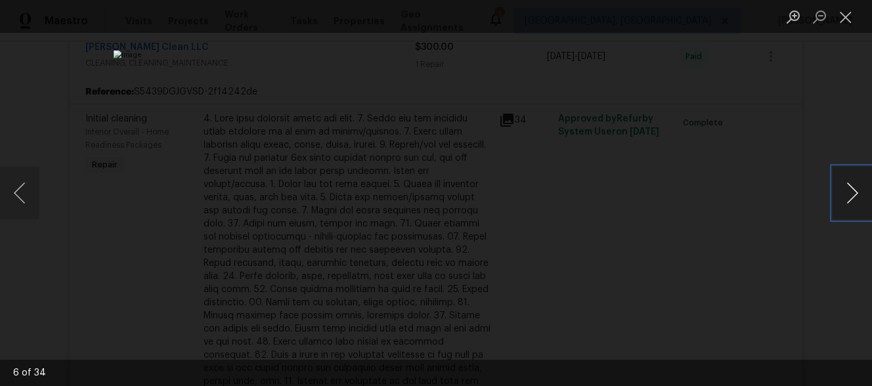
click at [845, 179] on button "Next image" at bounding box center [851, 193] width 39 height 53
click at [798, 193] on div "Lightbox" at bounding box center [436, 193] width 872 height 386
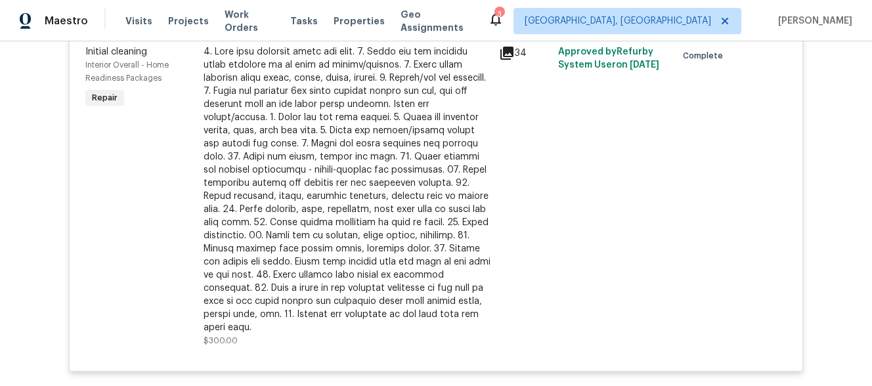
scroll to position [6502, 0]
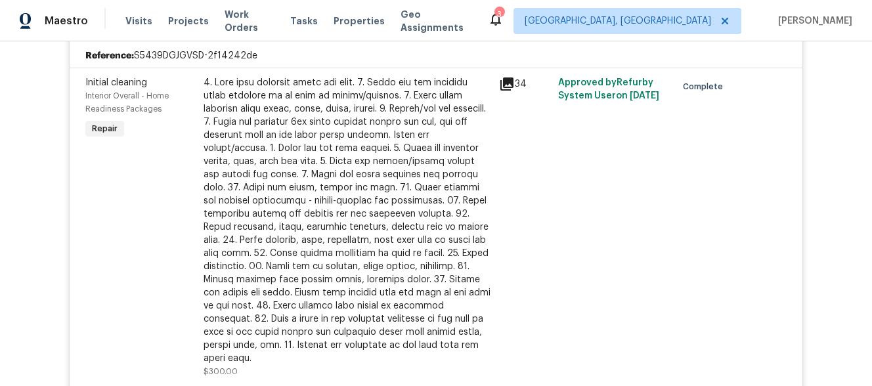
click at [551, 207] on div "34" at bounding box center [524, 227] width 59 height 310
click at [484, 129] on div at bounding box center [348, 220] width 288 height 289
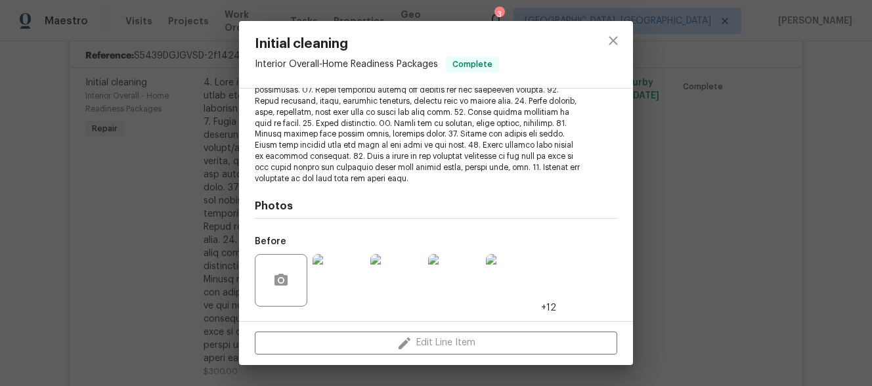
scroll to position [318, 0]
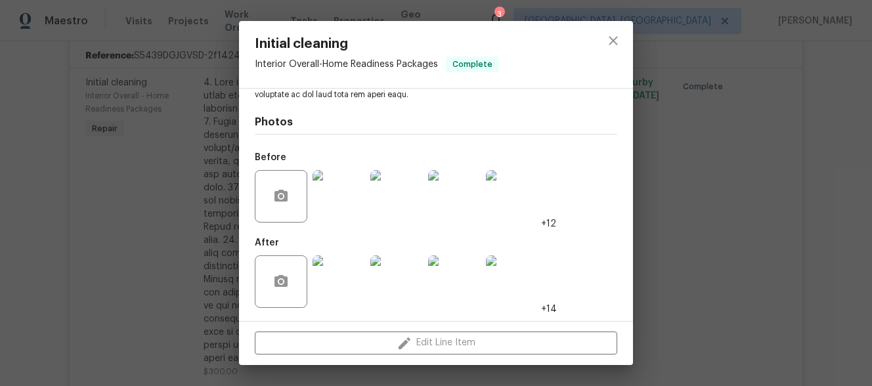
click at [532, 286] on img at bounding box center [512, 281] width 53 height 53
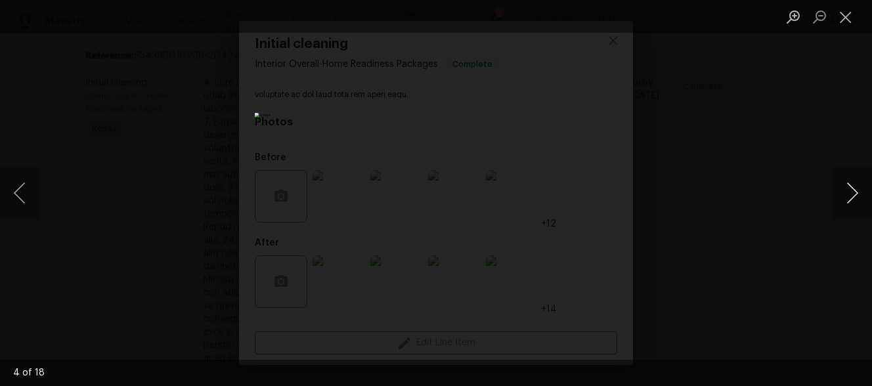
click at [853, 200] on button "Next image" at bounding box center [851, 193] width 39 height 53
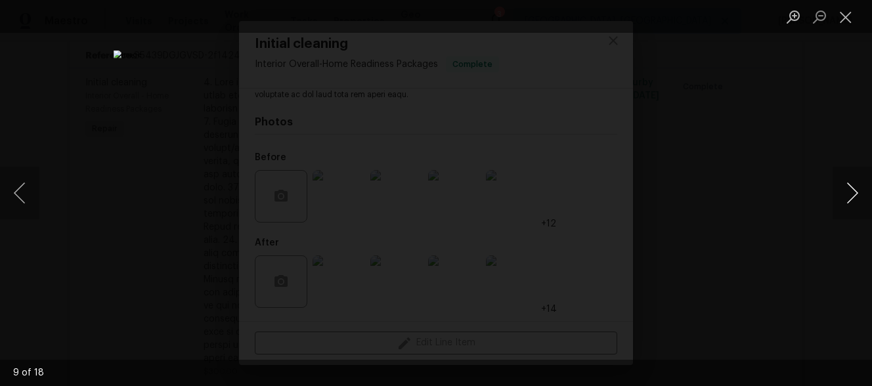
click at [853, 200] on button "Next image" at bounding box center [851, 193] width 39 height 53
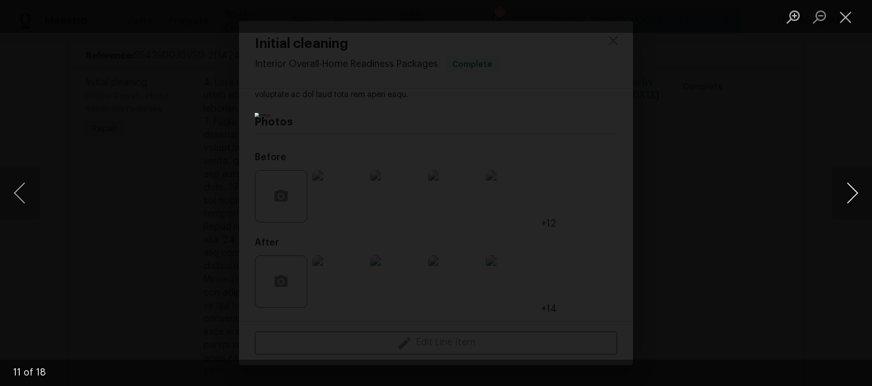
click at [853, 200] on button "Next image" at bounding box center [851, 193] width 39 height 53
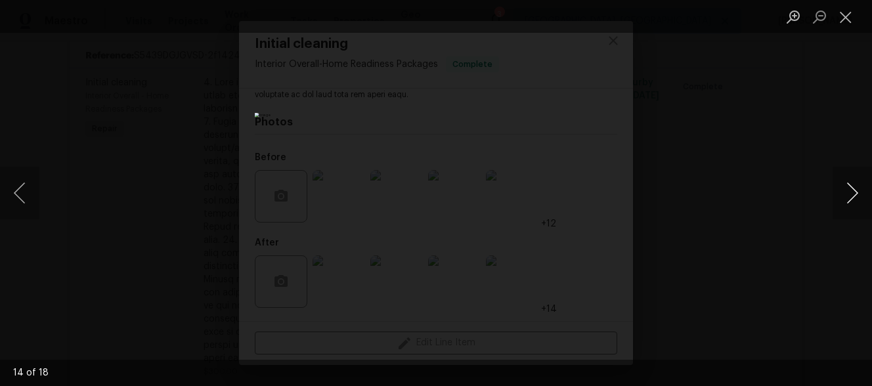
click at [853, 200] on button "Next image" at bounding box center [851, 193] width 39 height 53
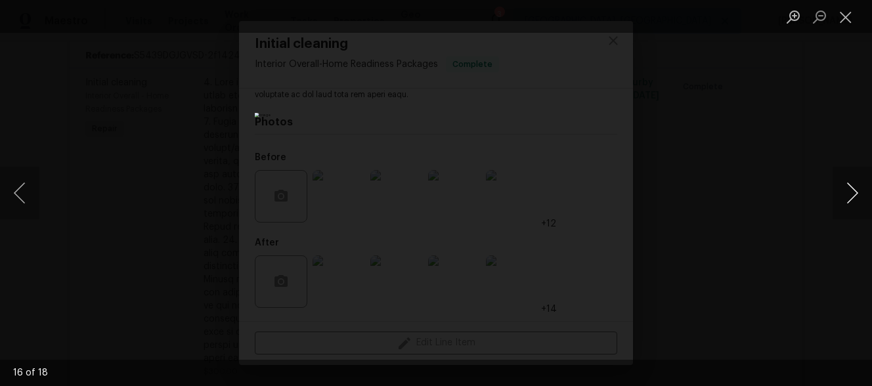
click at [853, 200] on button "Next image" at bounding box center [851, 193] width 39 height 53
click at [817, 207] on div "Lightbox" at bounding box center [436, 193] width 872 height 386
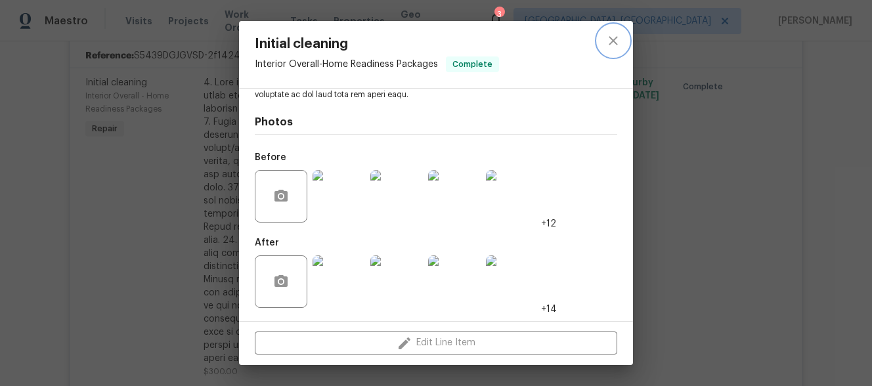
click at [614, 45] on icon "close" at bounding box center [613, 41] width 16 height 16
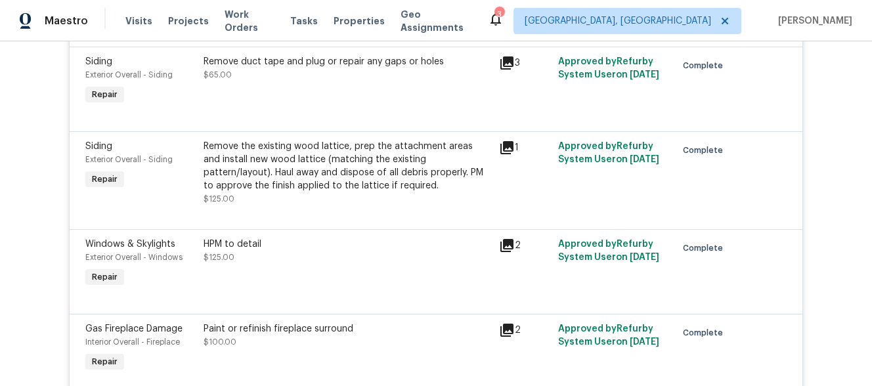
scroll to position [4267, 0]
